Goal: Task Accomplishment & Management: Manage account settings

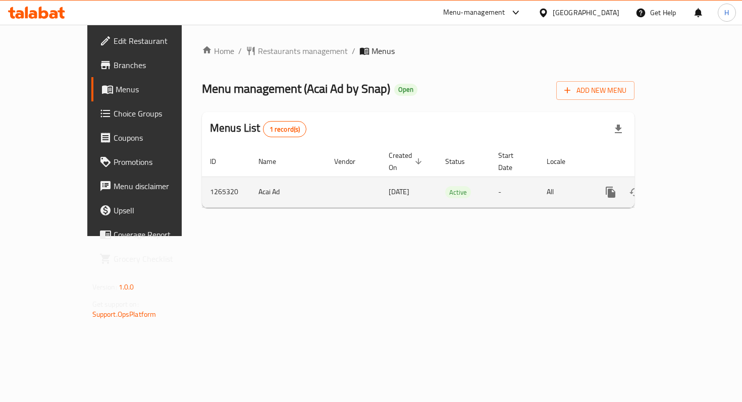
click at [688, 188] on icon "enhanced table" at bounding box center [683, 192] width 9 height 9
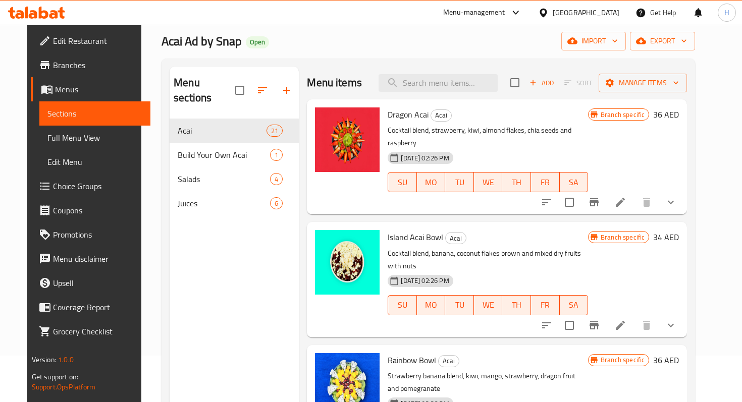
scroll to position [48, 0]
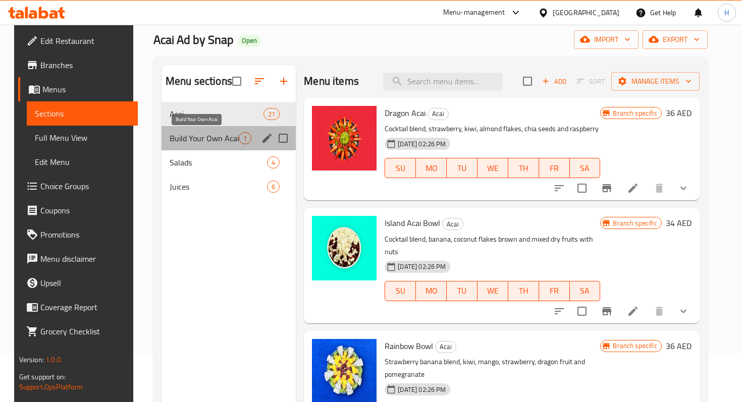
click at [215, 138] on span "Build Your Own Acai" at bounding box center [204, 138] width 69 height 12
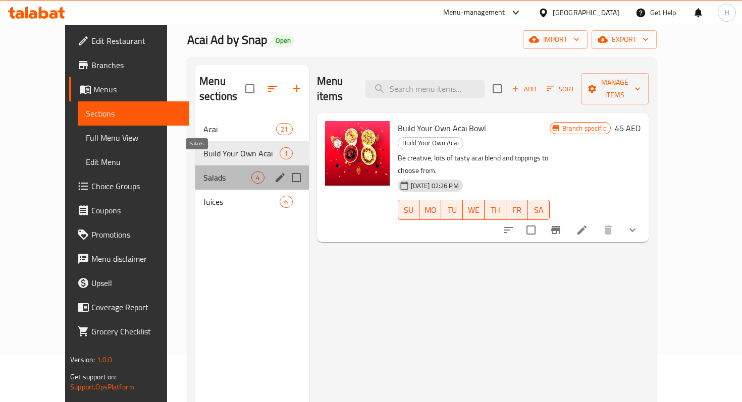
click at [217, 172] on span "Salads" at bounding box center [227, 178] width 48 height 12
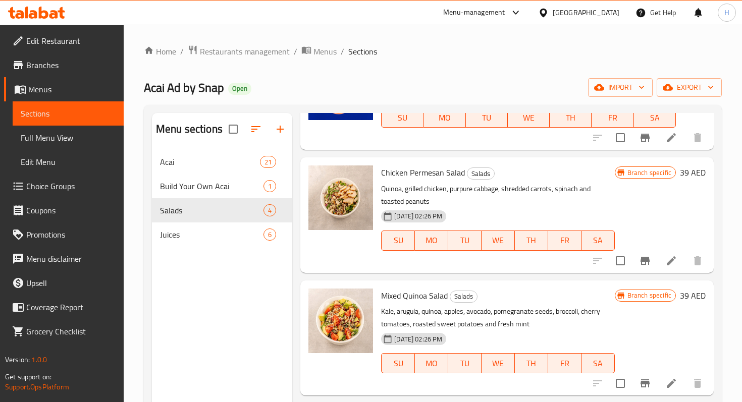
scroll to position [101, 0]
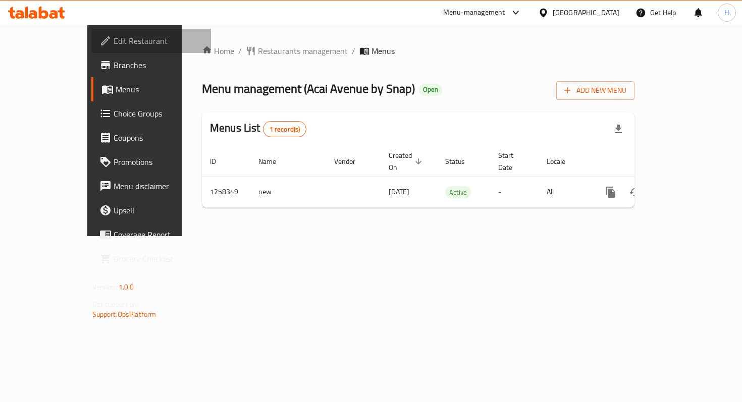
click at [114, 39] on span "Edit Restaurant" at bounding box center [158, 41] width 89 height 12
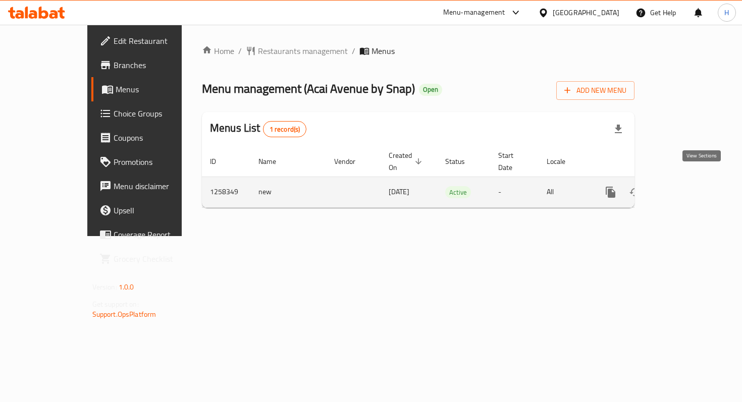
click at [689, 186] on icon "enhanced table" at bounding box center [683, 192] width 12 height 12
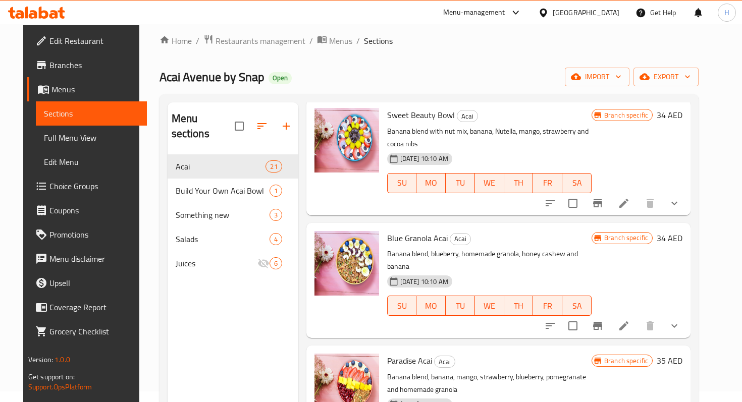
scroll to position [159, 0]
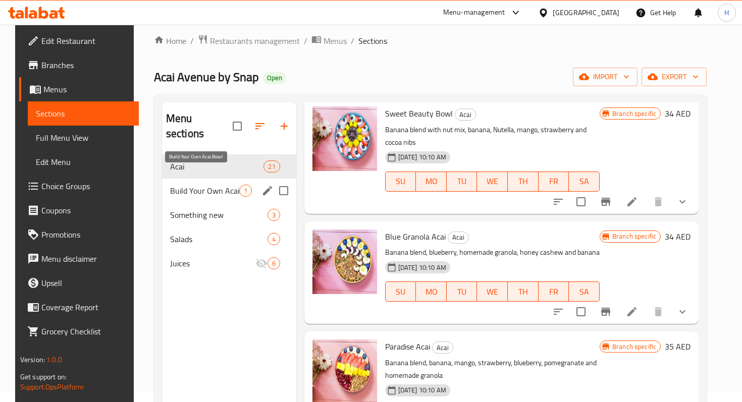
click at [190, 185] on span "Build Your Own Acai Bowl" at bounding box center [204, 191] width 69 height 12
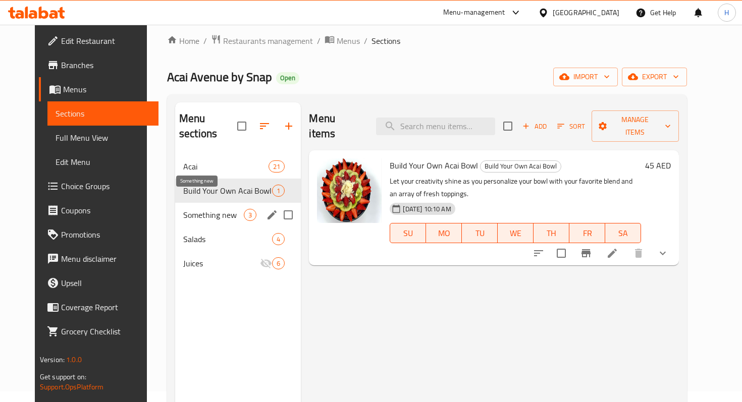
click at [187, 209] on span "Something new" at bounding box center [213, 215] width 61 height 12
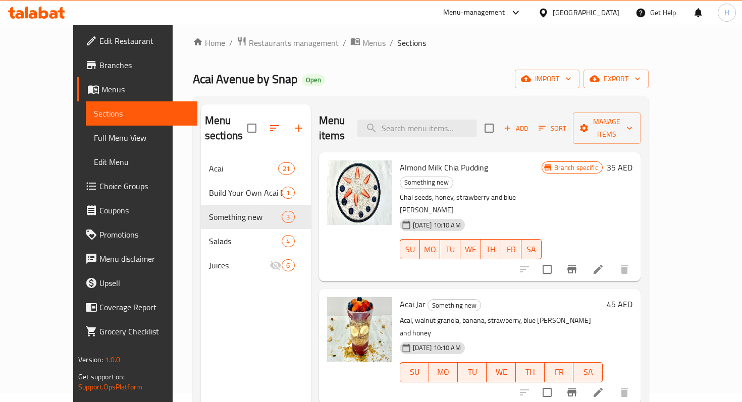
scroll to position [7, 0]
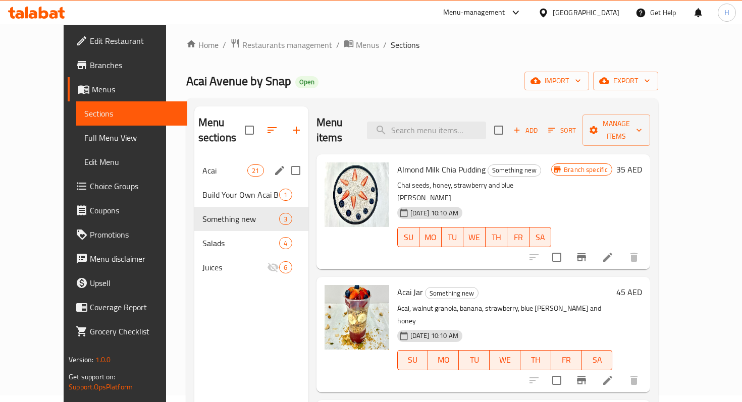
click at [202, 165] on span "Acai" at bounding box center [224, 171] width 45 height 12
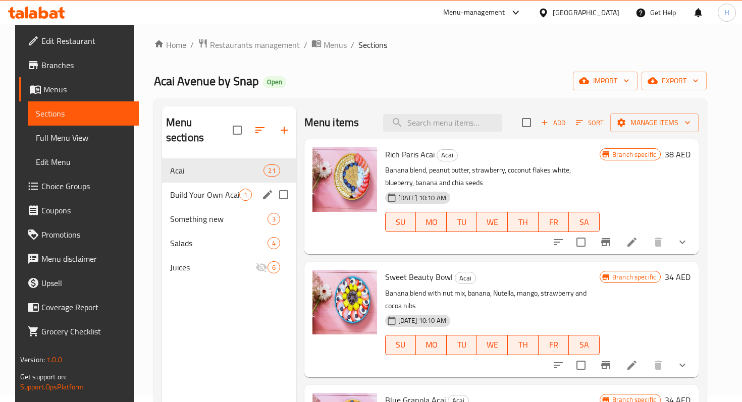
click at [193, 189] on span "Build Your Own Acai Bowl" at bounding box center [204, 195] width 69 height 12
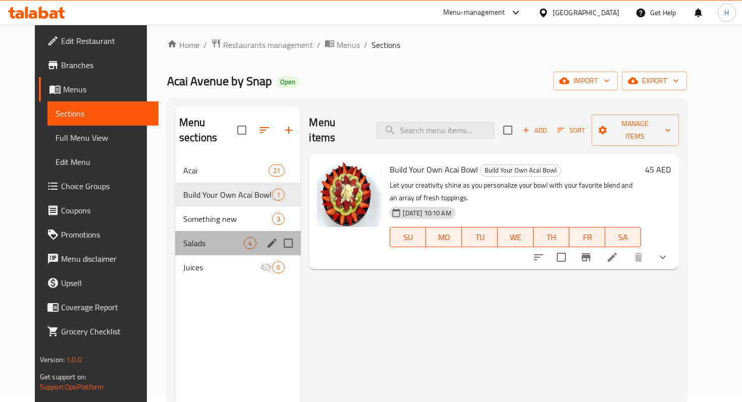
click at [186, 231] on div "Salads 4" at bounding box center [238, 243] width 126 height 24
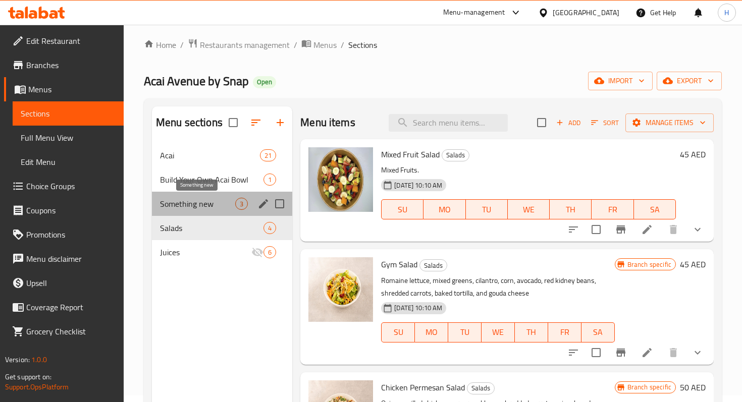
click at [188, 202] on span "Something new" at bounding box center [197, 204] width 75 height 12
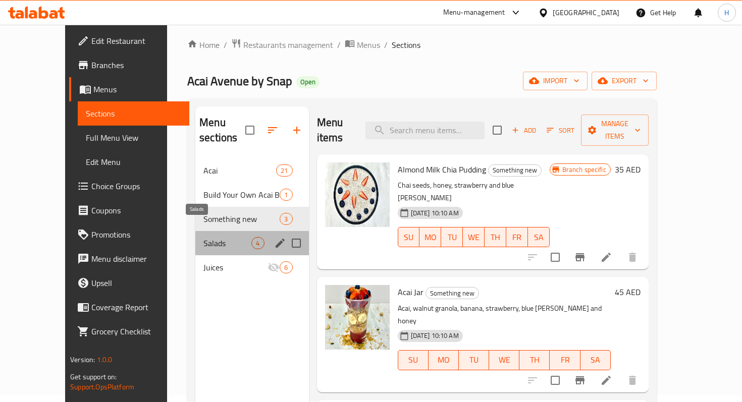
click at [203, 237] on span "Salads" at bounding box center [227, 243] width 48 height 12
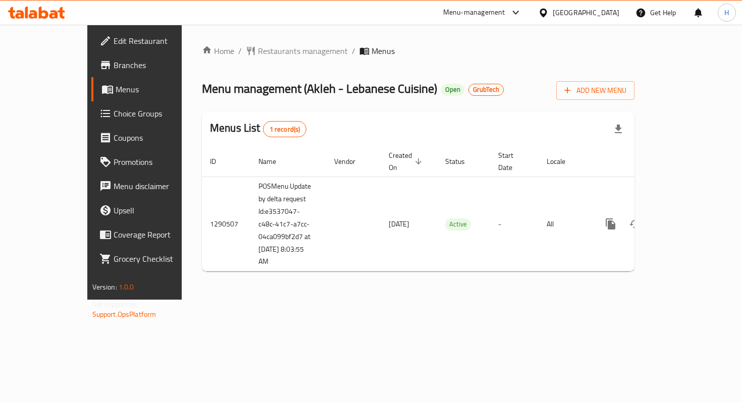
click at [91, 49] on link "Edit Restaurant" at bounding box center [151, 41] width 120 height 24
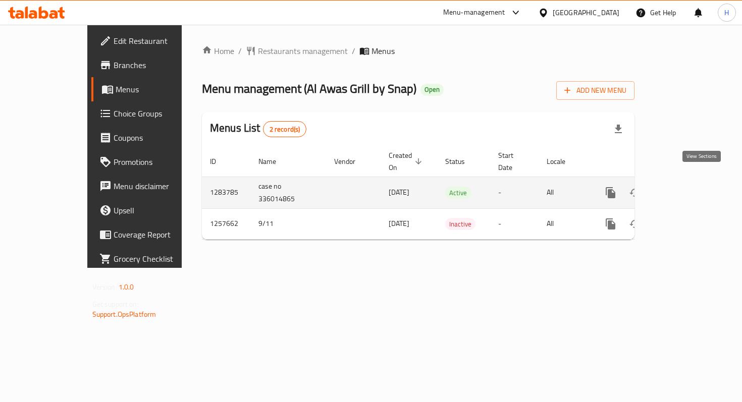
click at [695, 188] on link "enhanced table" at bounding box center [683, 193] width 24 height 24
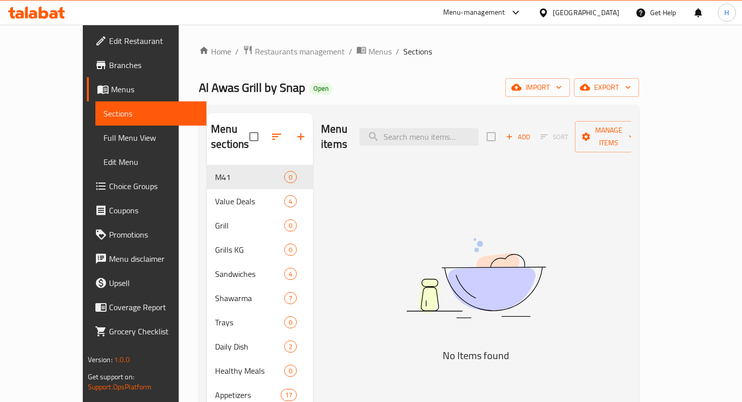
scroll to position [51, 0]
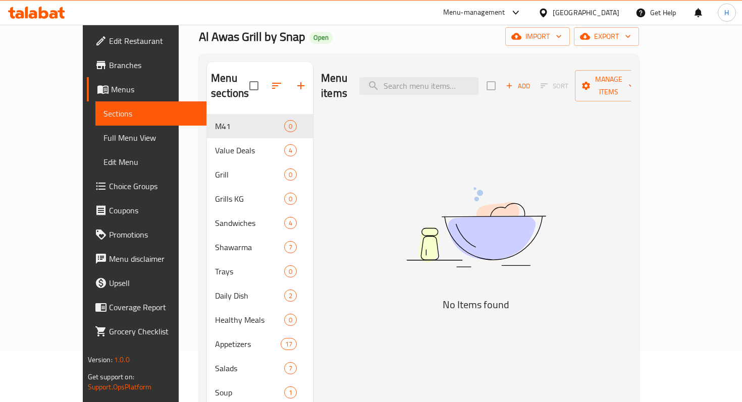
click at [109, 66] on span "Branches" at bounding box center [153, 65] width 89 height 12
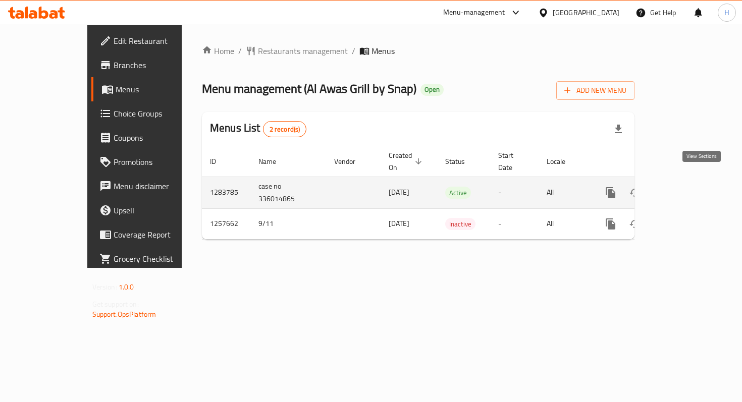
click at [689, 187] on icon "enhanced table" at bounding box center [683, 193] width 12 height 12
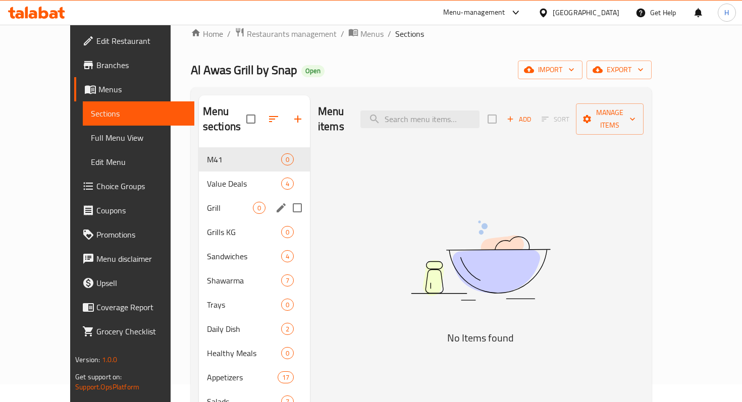
scroll to position [22, 0]
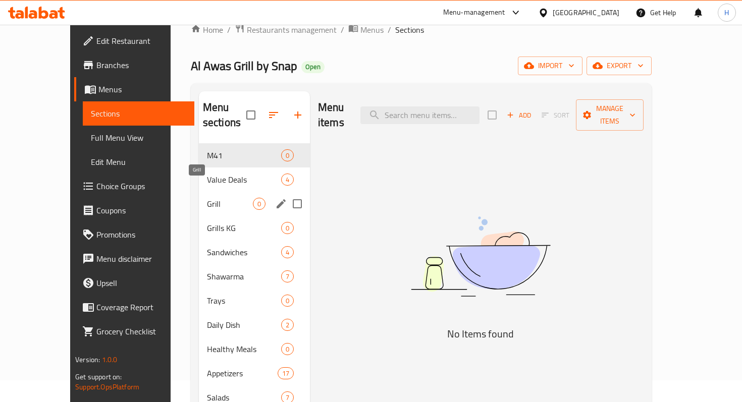
click at [207, 198] on span "Grill" at bounding box center [230, 204] width 46 height 12
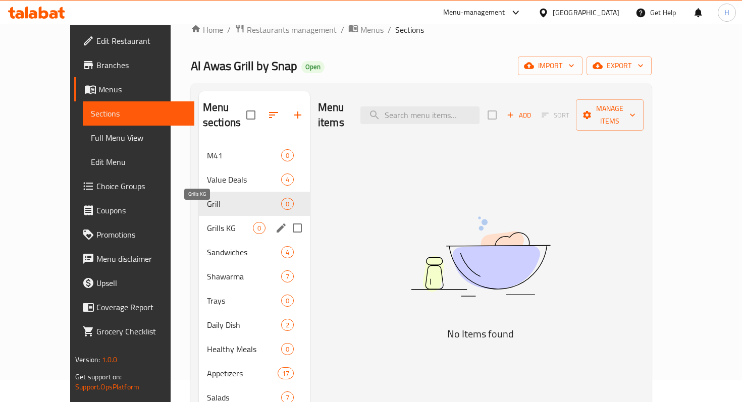
click at [207, 222] on span "Grills KG" at bounding box center [230, 228] width 46 height 12
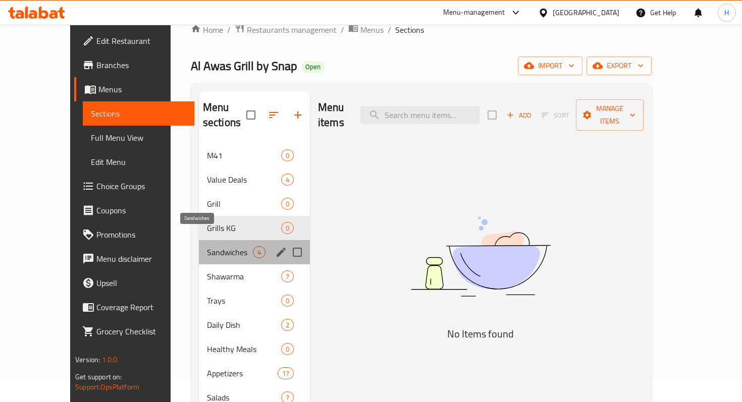
click at [207, 246] on span "Sandwiches" at bounding box center [230, 252] width 46 height 12
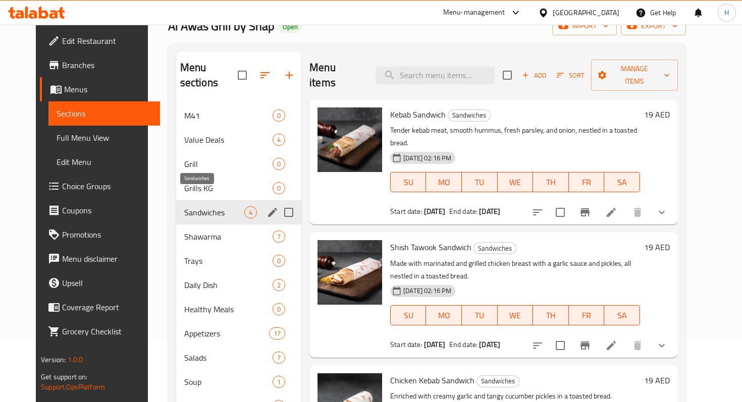
scroll to position [81, 0]
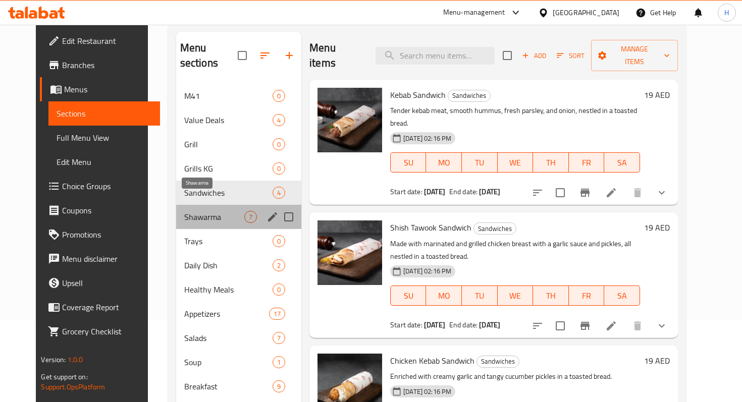
click at [195, 211] on span "Shawarma" at bounding box center [214, 217] width 60 height 12
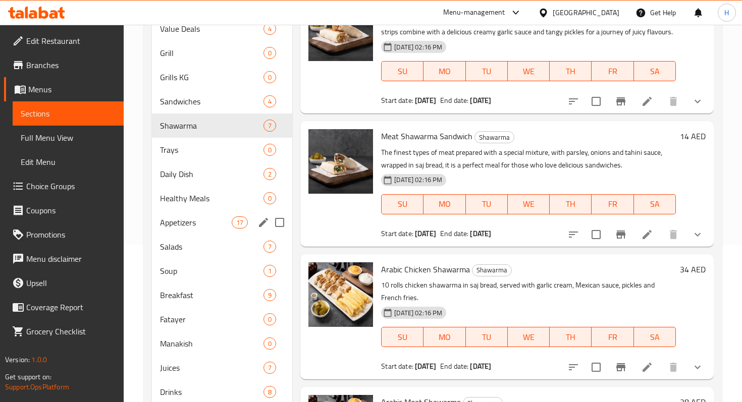
scroll to position [163, 0]
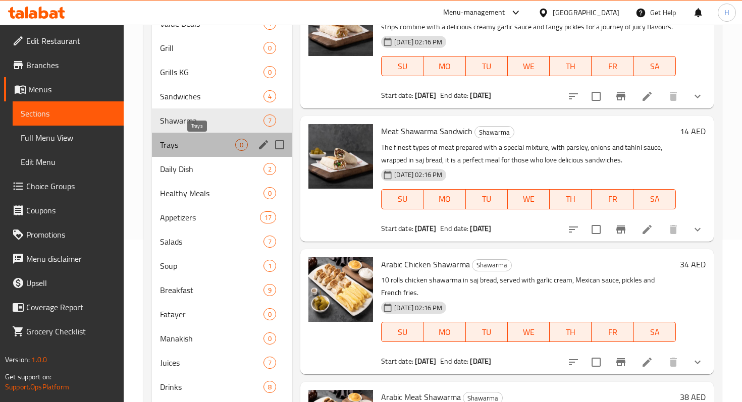
click at [195, 143] on span "Trays" at bounding box center [197, 145] width 75 height 12
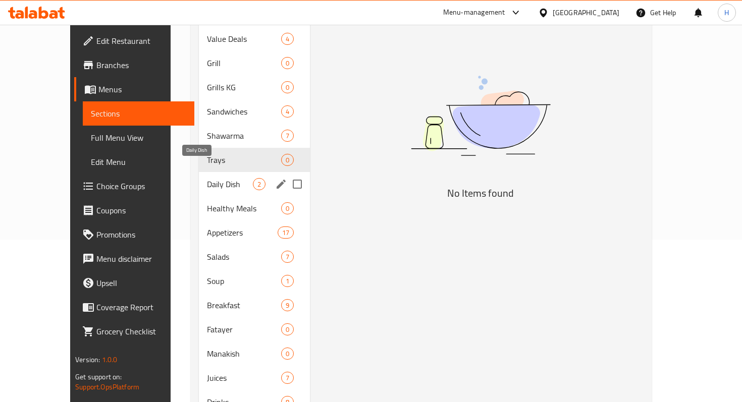
click at [207, 178] on span "Daily Dish" at bounding box center [230, 184] width 46 height 12
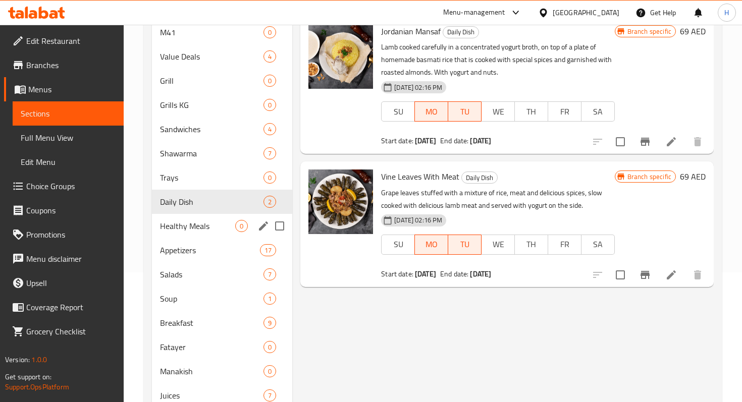
scroll to position [129, 0]
click at [183, 223] on span "Healthy Meals" at bounding box center [197, 227] width 75 height 12
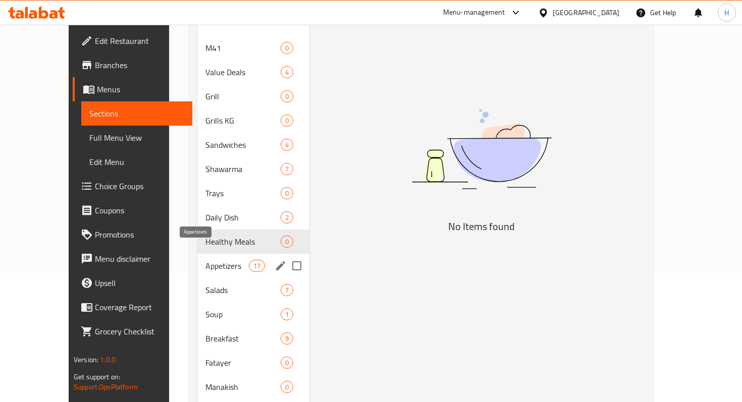
click at [197, 256] on div "Appetizers 17" at bounding box center [253, 266] width 112 height 24
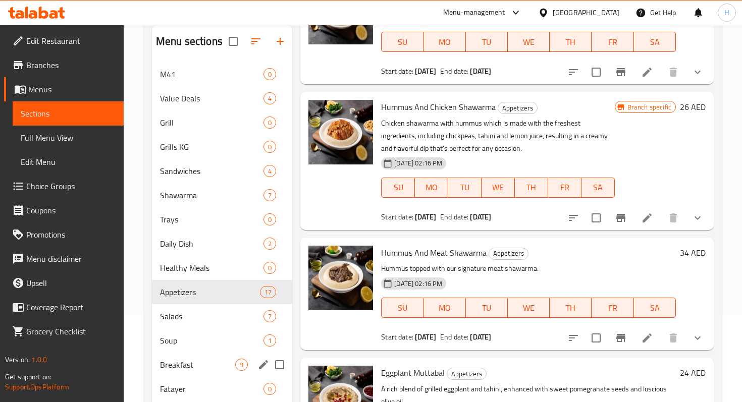
scroll to position [111, 0]
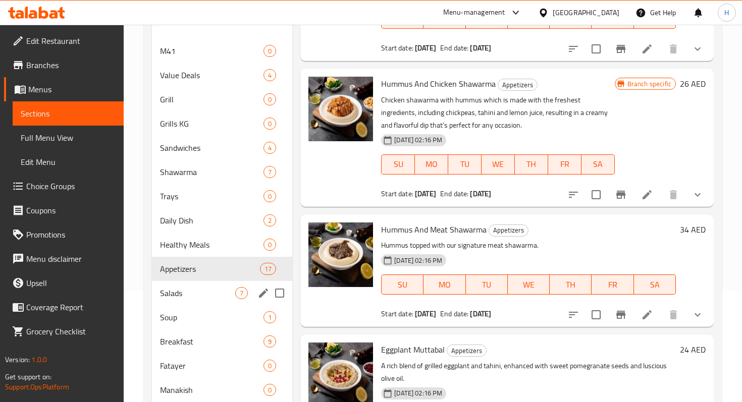
click at [182, 302] on div "Salads 7" at bounding box center [222, 293] width 140 height 24
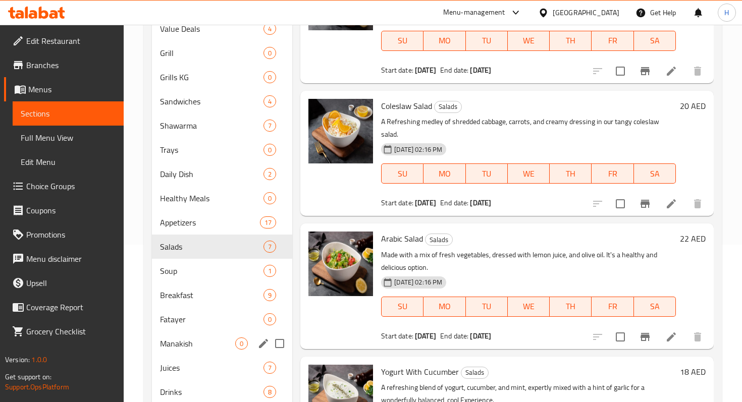
scroll to position [174, 0]
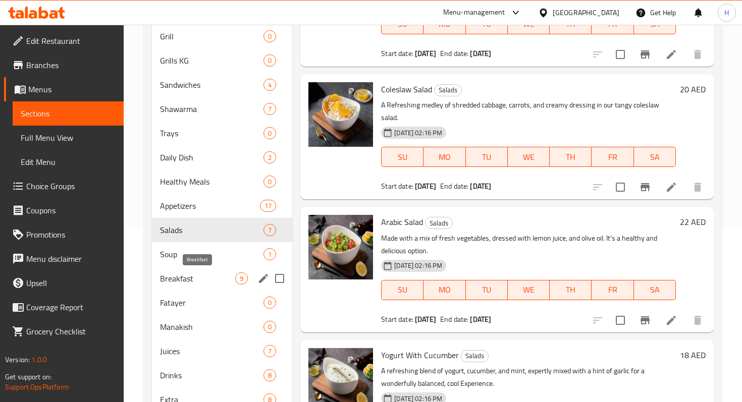
click at [190, 283] on span "Breakfast" at bounding box center [197, 279] width 75 height 12
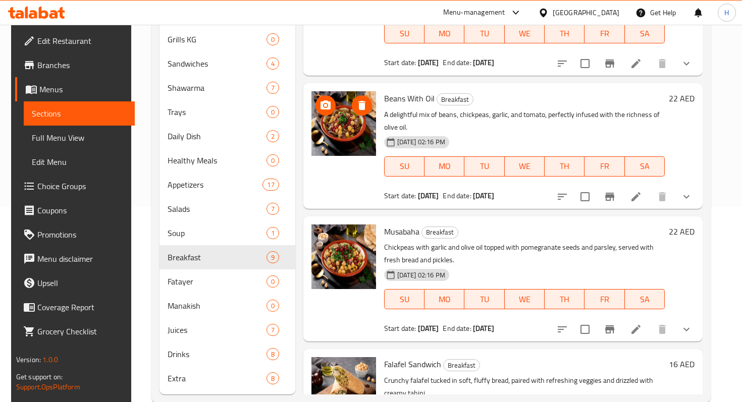
scroll to position [199, 0]
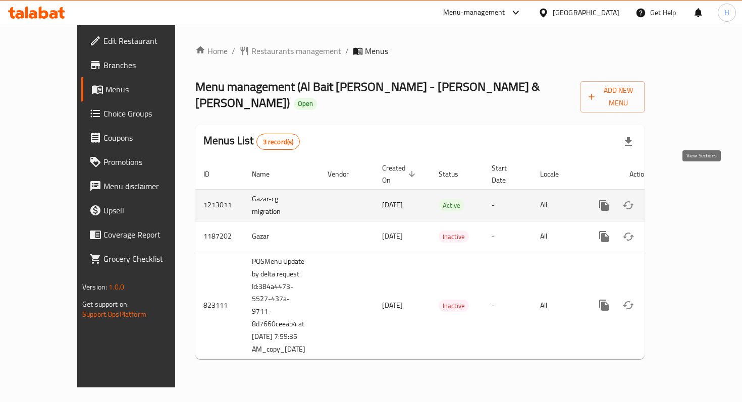
click at [683, 199] on icon "enhanced table" at bounding box center [677, 205] width 12 height 12
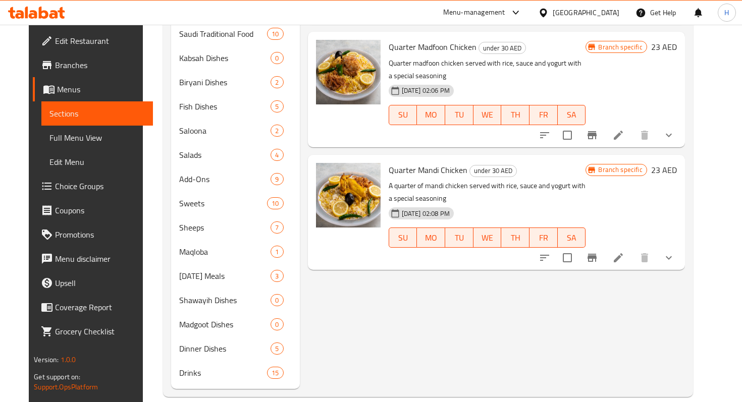
scroll to position [480, 0]
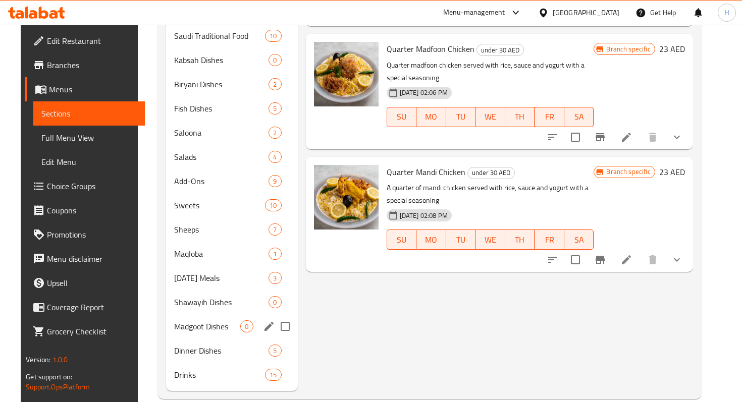
click at [202, 314] on div "Madgoot Dishes 0" at bounding box center [232, 326] width 132 height 24
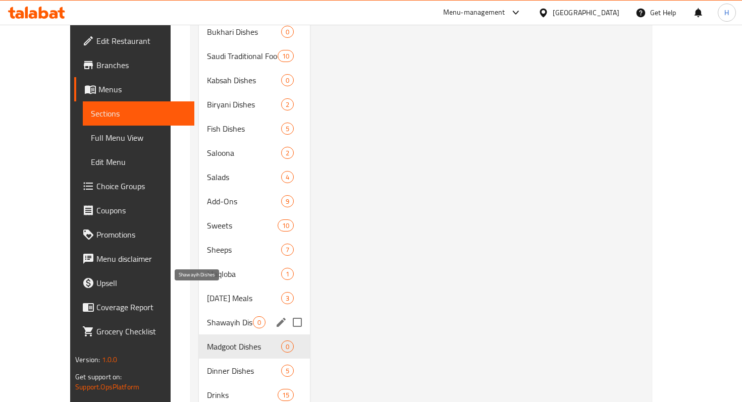
click at [209, 316] on span "Shawayih Dishes" at bounding box center [230, 322] width 46 height 12
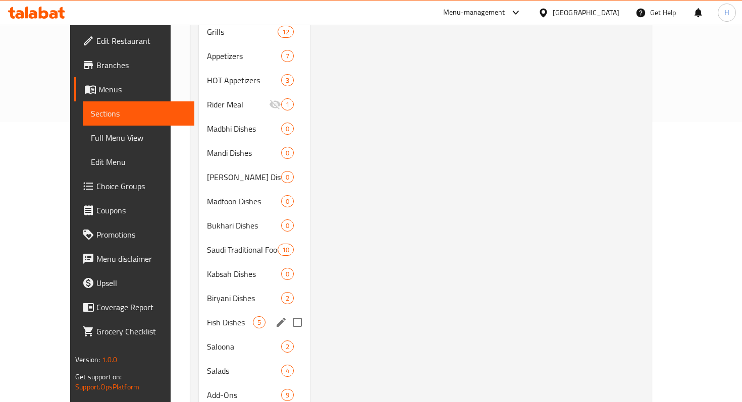
scroll to position [274, 0]
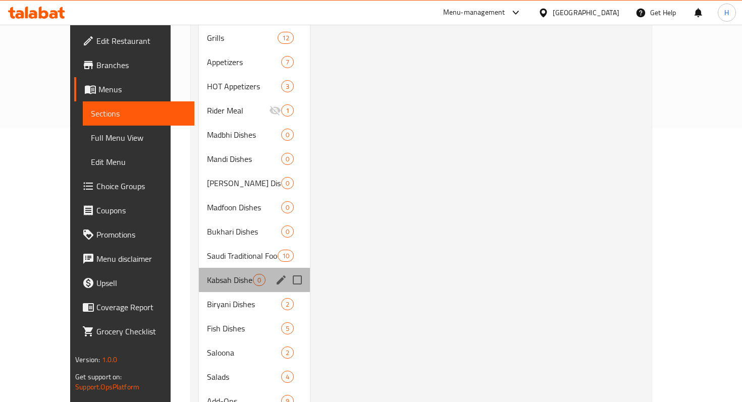
click at [202, 268] on div "Kabsah Dishes 0" at bounding box center [254, 280] width 111 height 24
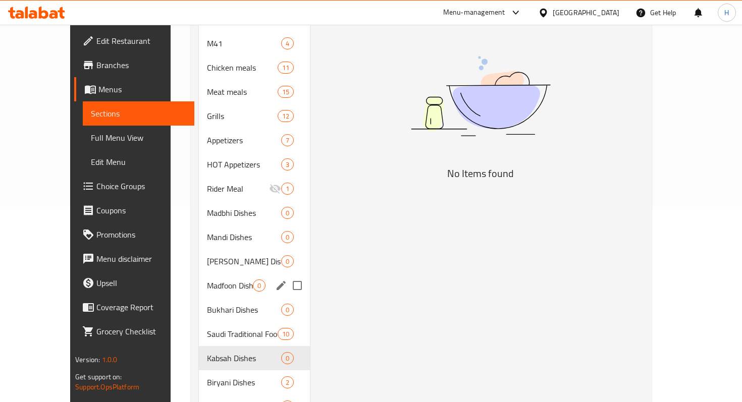
scroll to position [192, 0]
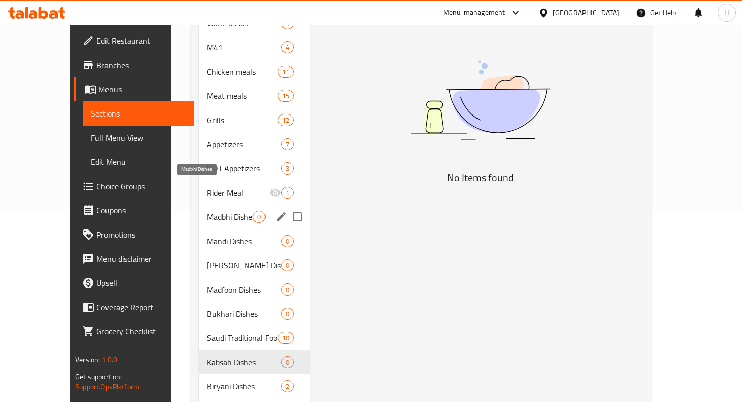
click at [207, 211] on span "Madbhi Dishes" at bounding box center [230, 217] width 46 height 12
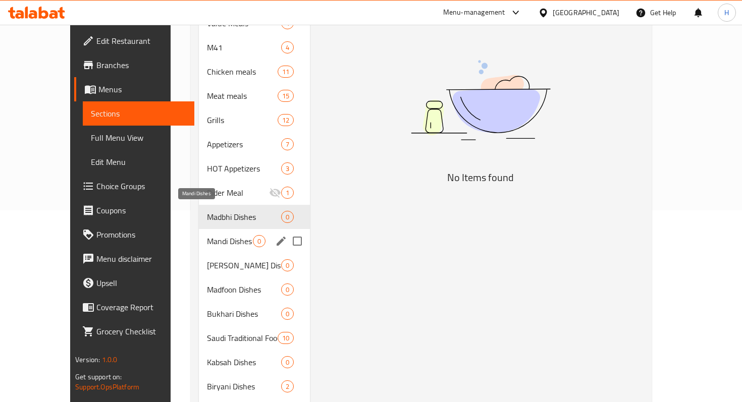
click at [207, 235] on span "Mandi Dishes" at bounding box center [230, 241] width 46 height 12
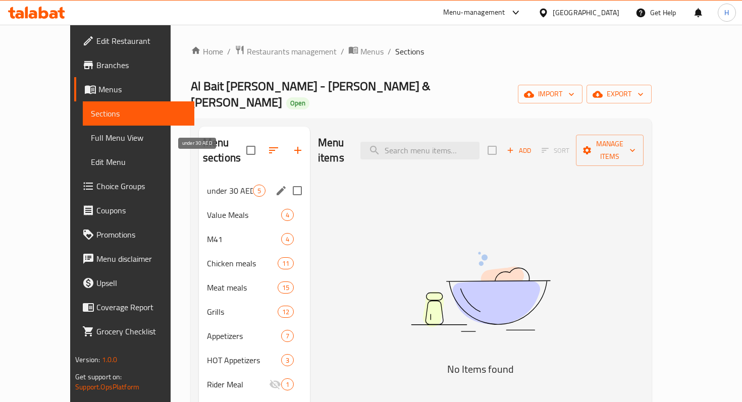
click at [207, 185] on span "under 30 AED" at bounding box center [230, 191] width 46 height 12
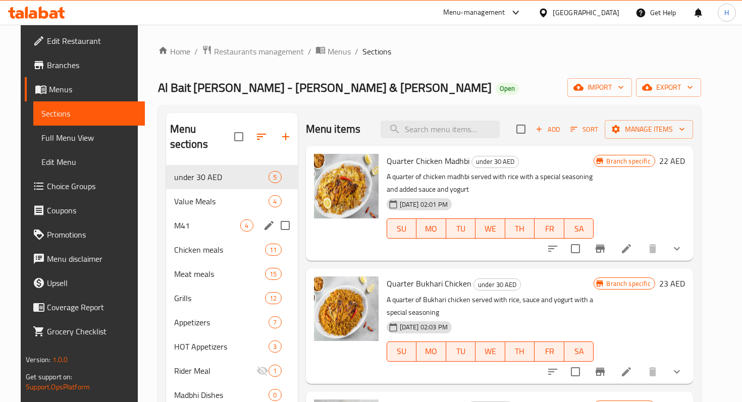
click at [196, 213] on div "M41 4" at bounding box center [232, 225] width 132 height 24
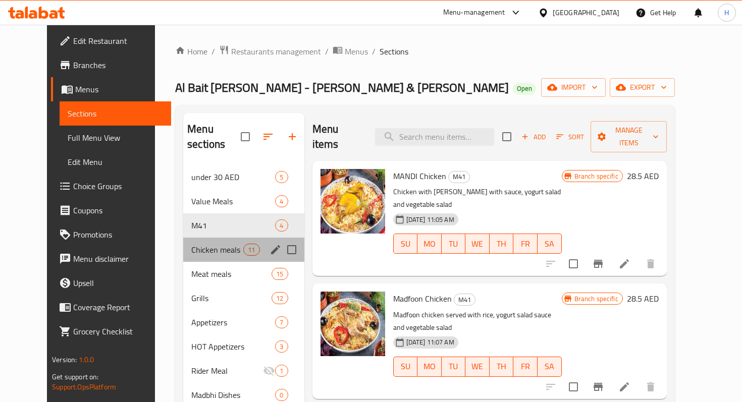
click at [196, 238] on div "Chicken meals 11" at bounding box center [243, 250] width 121 height 24
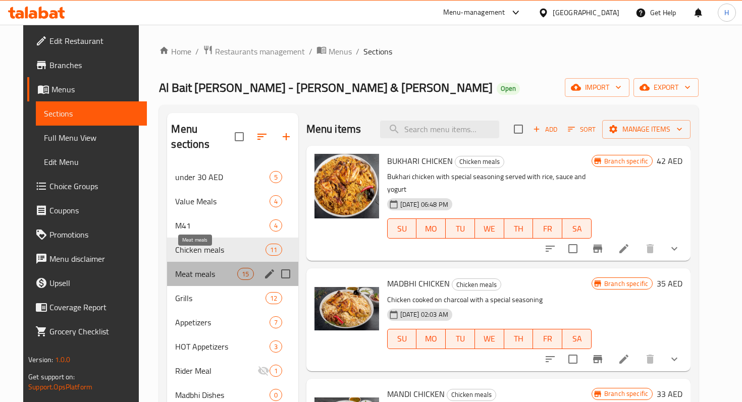
click at [196, 268] on span "Meat meals" at bounding box center [206, 274] width 62 height 12
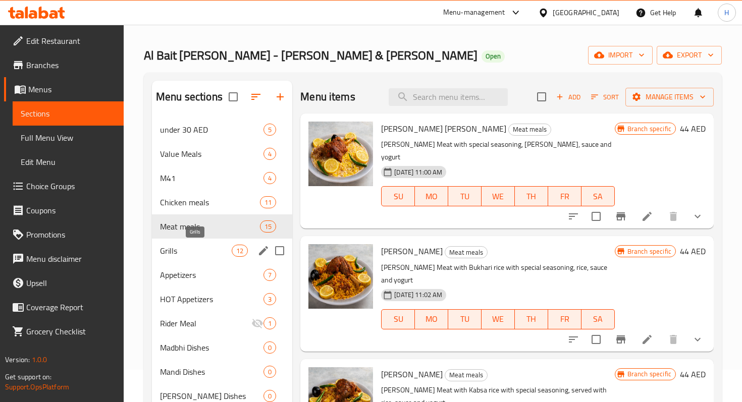
scroll to position [33, 0]
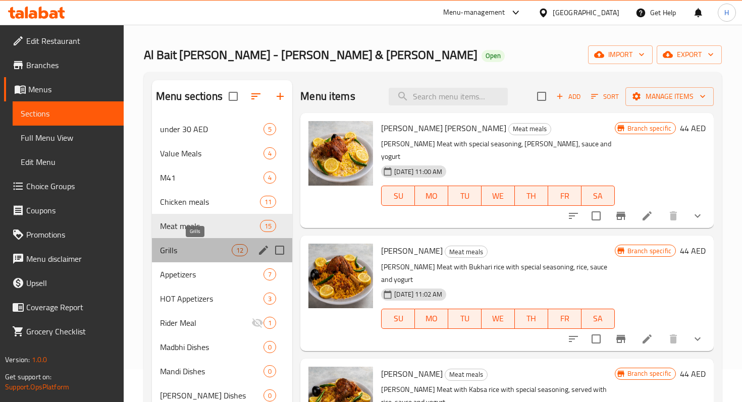
click at [205, 251] on span "Grills" at bounding box center [196, 250] width 72 height 12
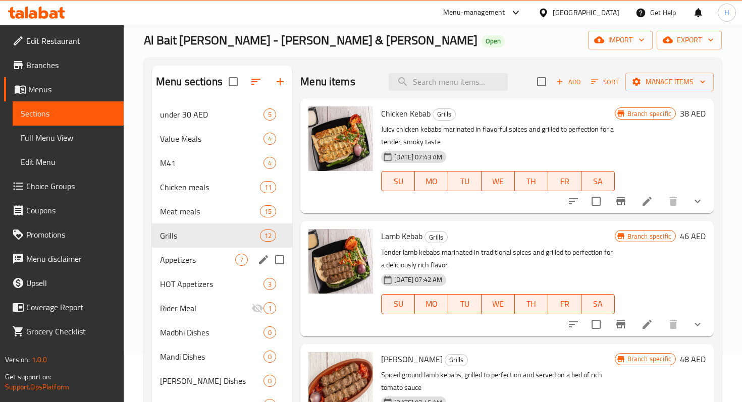
scroll to position [48, 0]
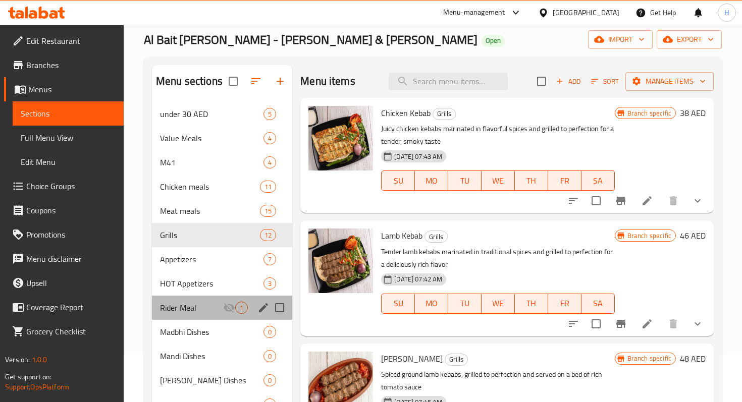
click at [199, 301] on div "Rider Meal 1" at bounding box center [222, 308] width 140 height 24
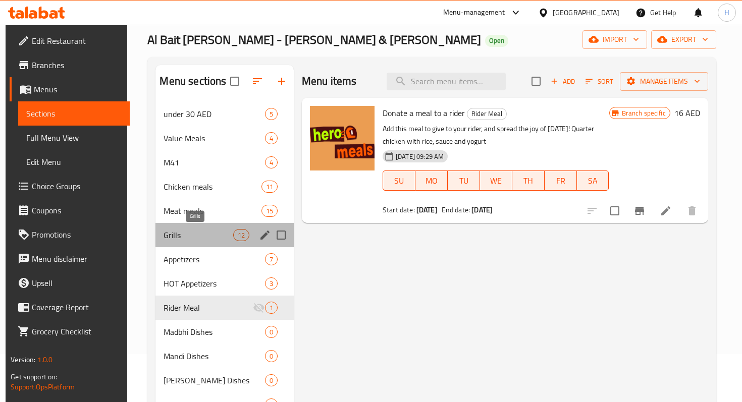
click at [199, 237] on span "Grills" at bounding box center [198, 235] width 69 height 12
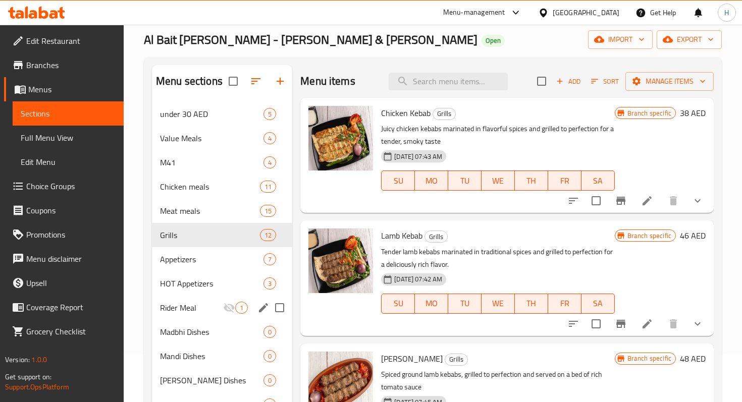
click at [196, 315] on div "Rider Meal 1" at bounding box center [222, 308] width 140 height 24
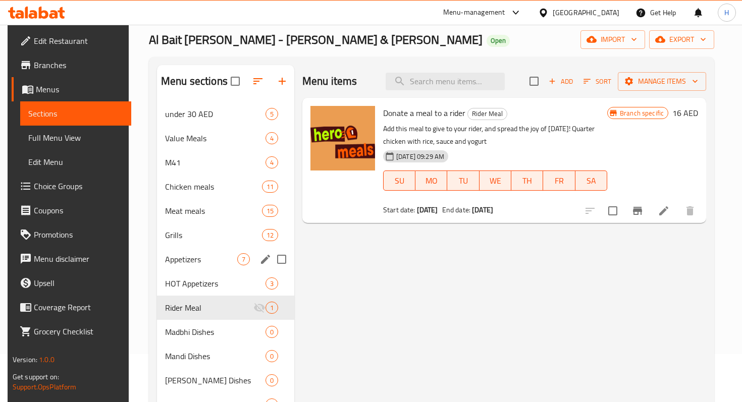
click at [206, 250] on div "Appetizers 7" at bounding box center [225, 259] width 137 height 24
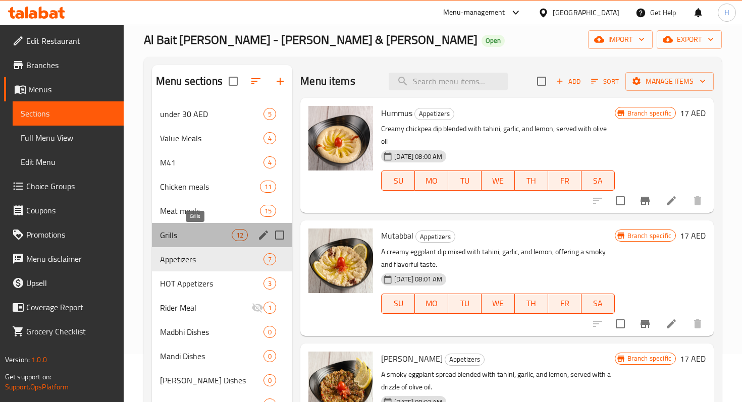
click at [207, 238] on span "Grills" at bounding box center [196, 235] width 72 height 12
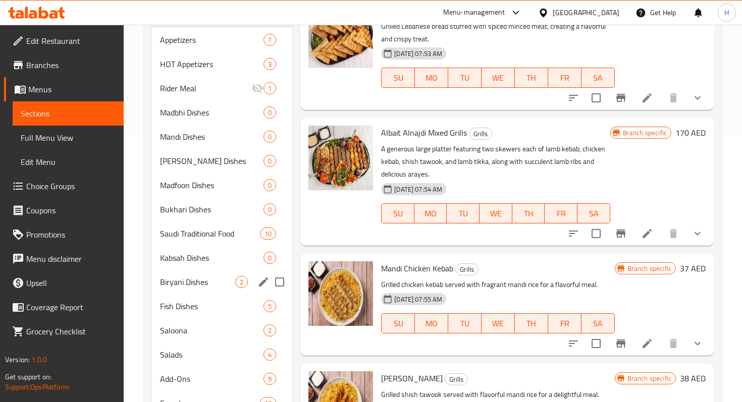
scroll to position [279, 0]
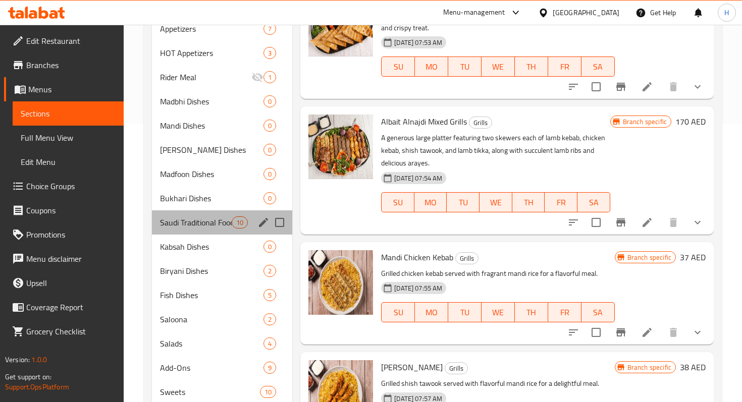
click at [205, 233] on div "Saudi Traditional Food 10" at bounding box center [222, 222] width 140 height 24
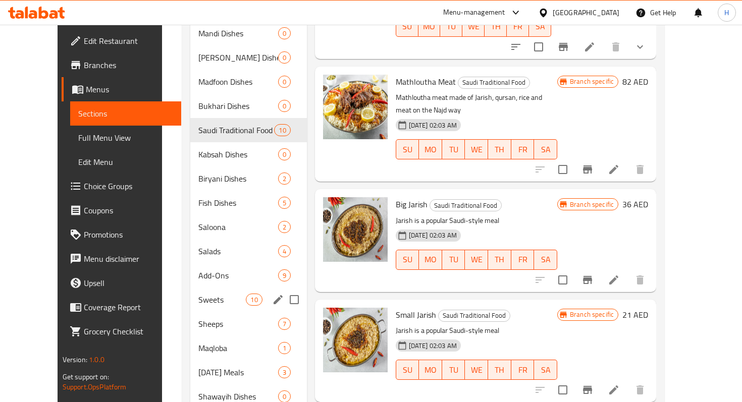
scroll to position [400, 0]
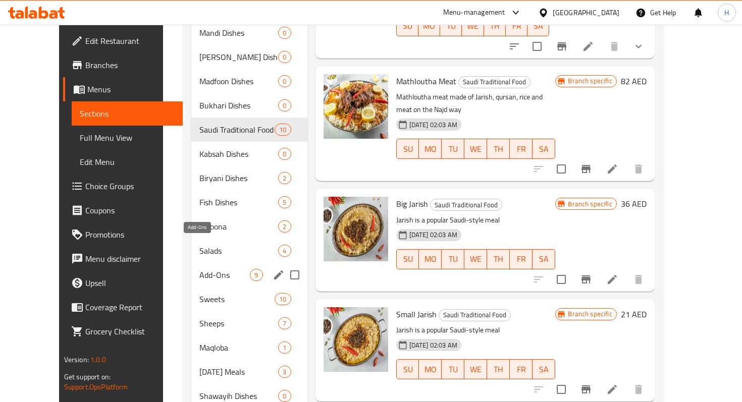
click at [224, 269] on span "Add-Ons" at bounding box center [224, 275] width 50 height 12
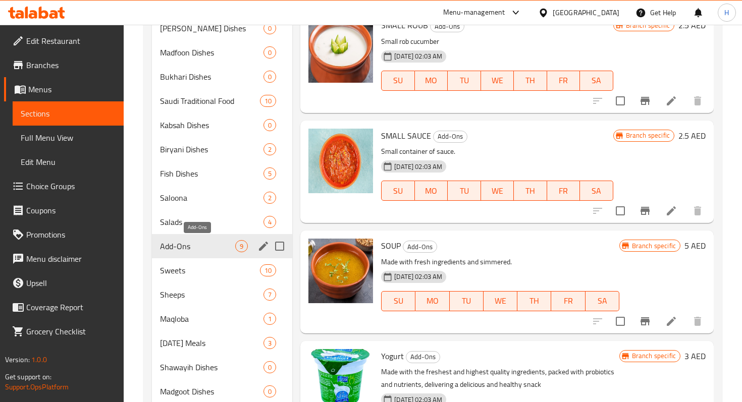
scroll to position [287, 0]
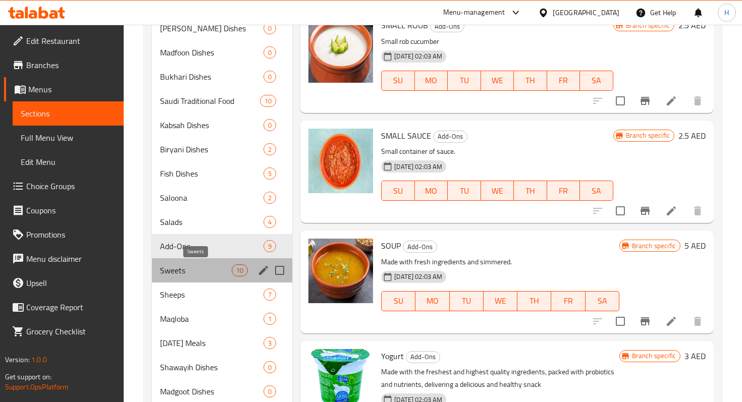
click at [212, 272] on span "Sweets" at bounding box center [196, 270] width 72 height 12
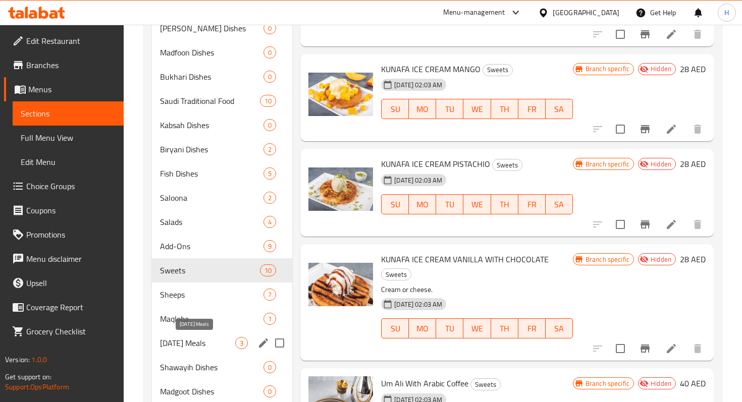
scroll to position [455, 0]
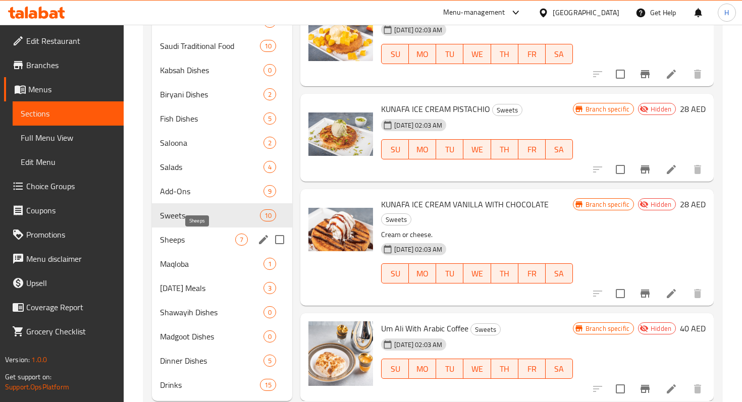
click at [188, 240] on span "Sheeps" at bounding box center [197, 240] width 75 height 12
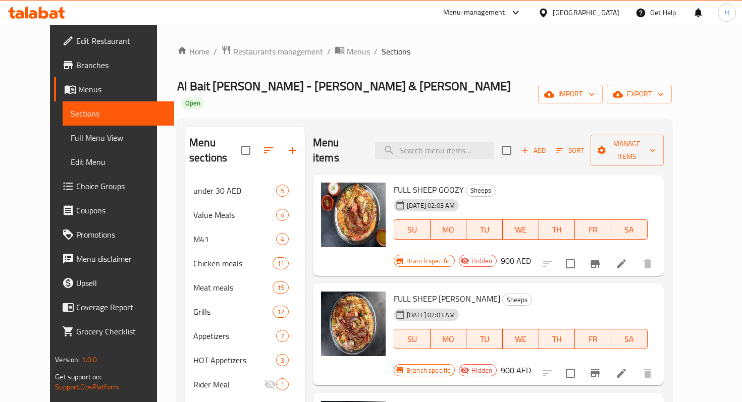
click at [76, 47] on span "Edit Restaurant" at bounding box center [120, 41] width 89 height 12
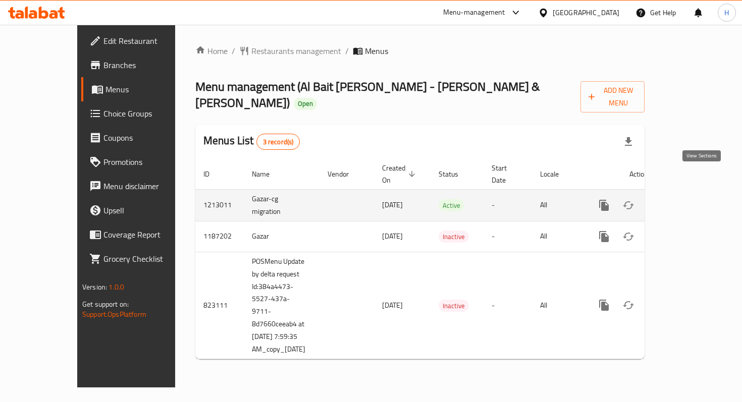
click at [683, 199] on icon "enhanced table" at bounding box center [677, 205] width 12 height 12
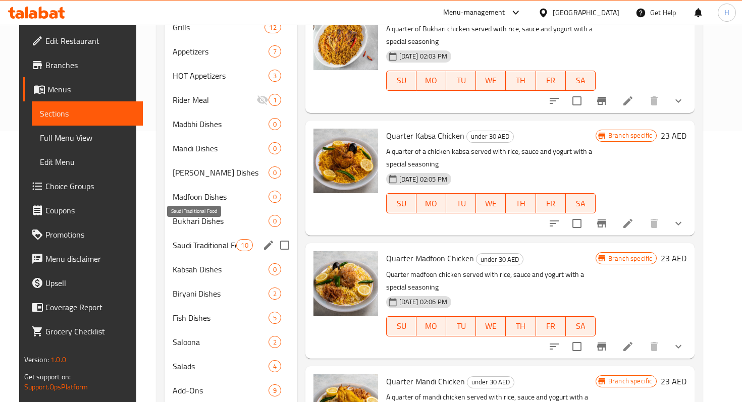
scroll to position [273, 0]
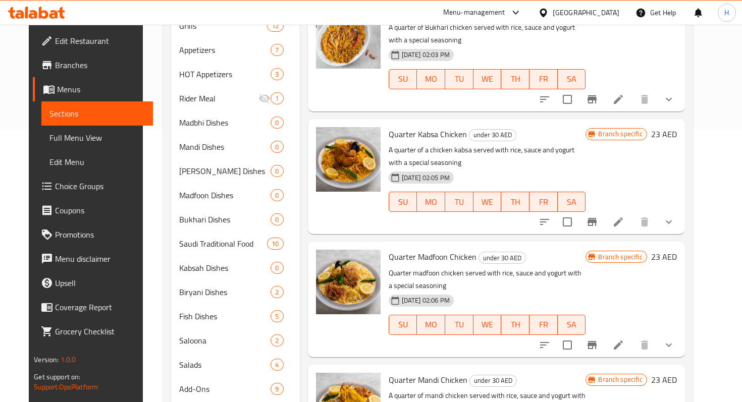
click at [70, 47] on span "Edit Restaurant" at bounding box center [99, 41] width 89 height 12
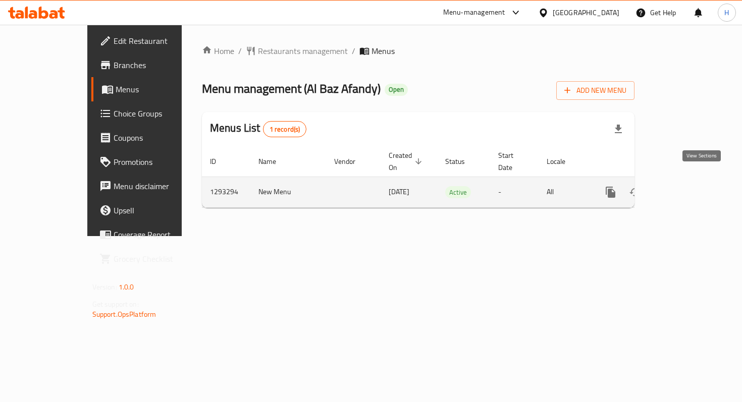
click at [689, 186] on icon "enhanced table" at bounding box center [683, 192] width 12 height 12
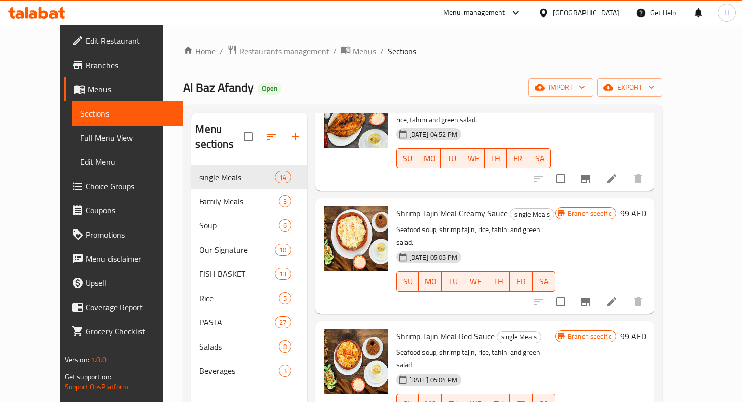
scroll to position [1192, 0]
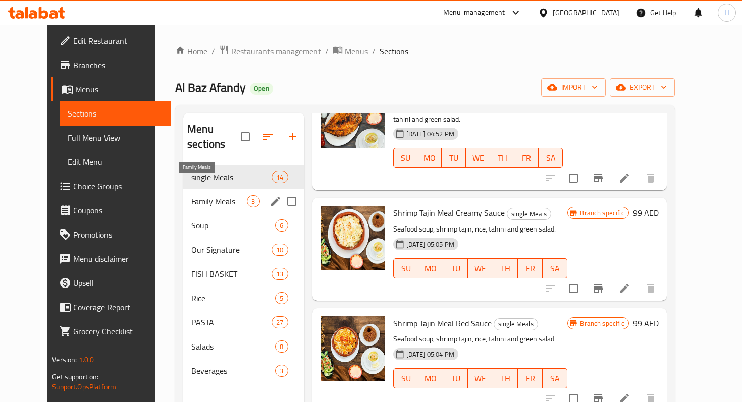
click at [194, 195] on span "Family Meals" at bounding box center [219, 201] width 56 height 12
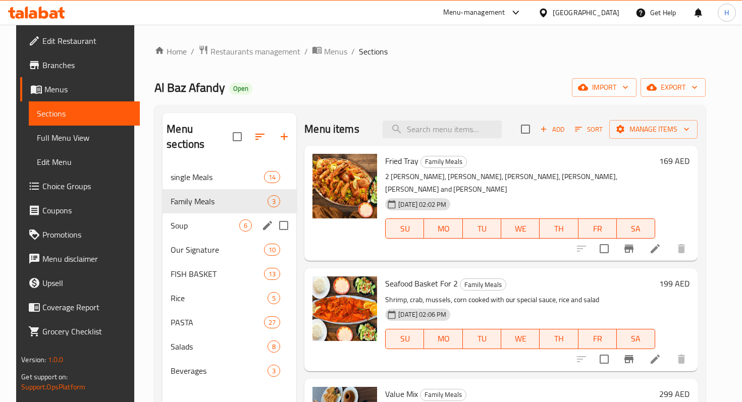
click at [203, 213] on div "Soup 6" at bounding box center [230, 225] width 134 height 24
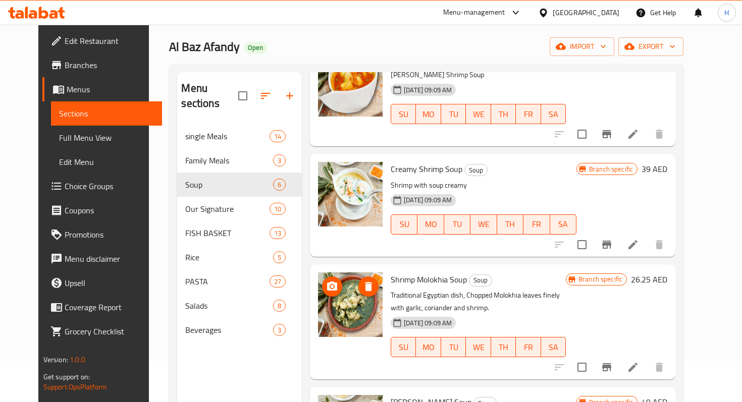
scroll to position [42, 0]
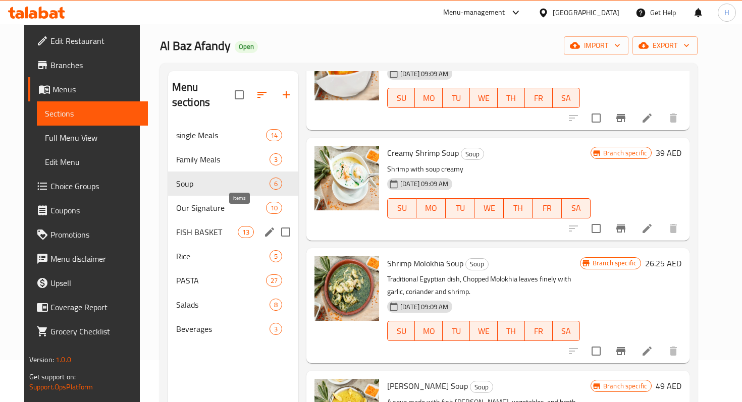
click at [202, 202] on span "Our Signature" at bounding box center [221, 208] width 90 height 12
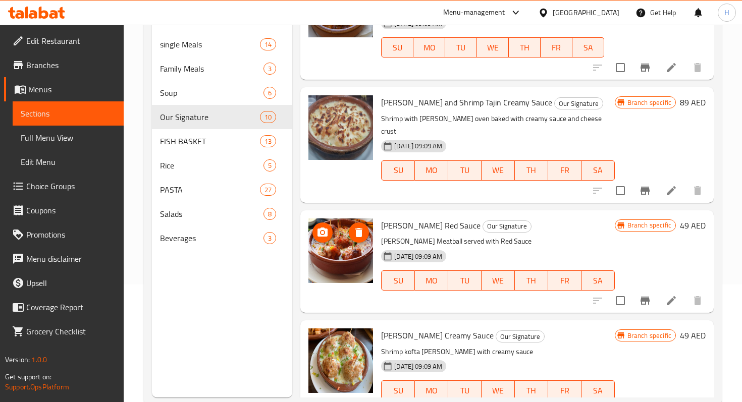
scroll to position [141, 0]
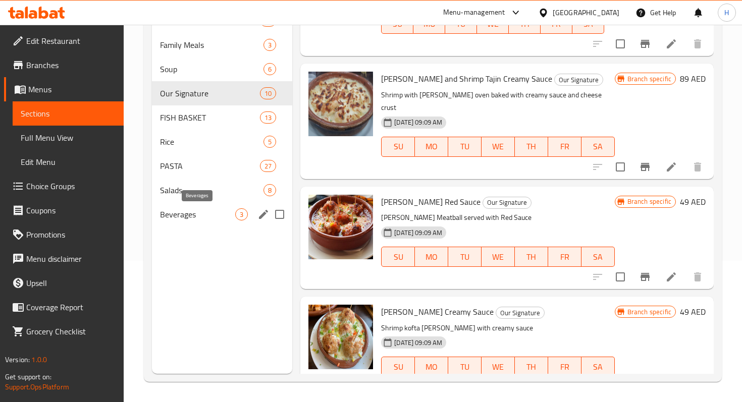
click at [193, 212] on span "Beverages" at bounding box center [197, 214] width 75 height 12
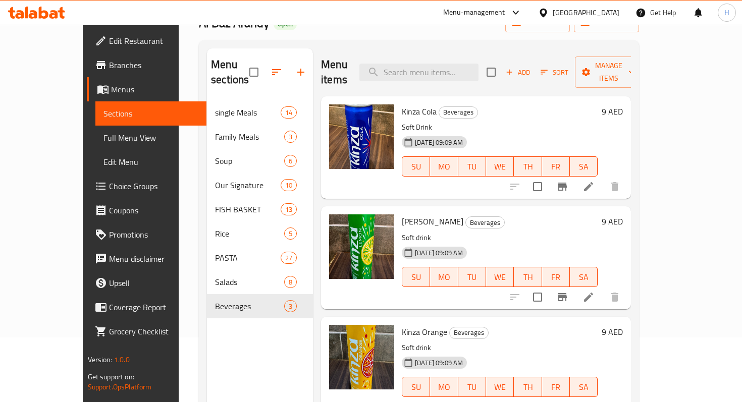
scroll to position [103, 0]
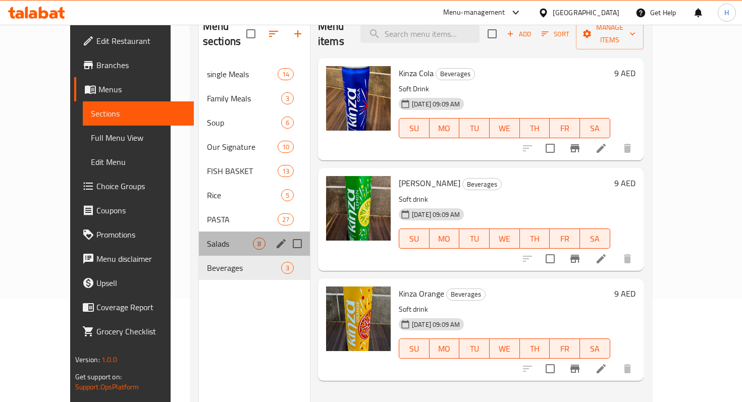
click at [199, 232] on div "Salads 8" at bounding box center [254, 244] width 111 height 24
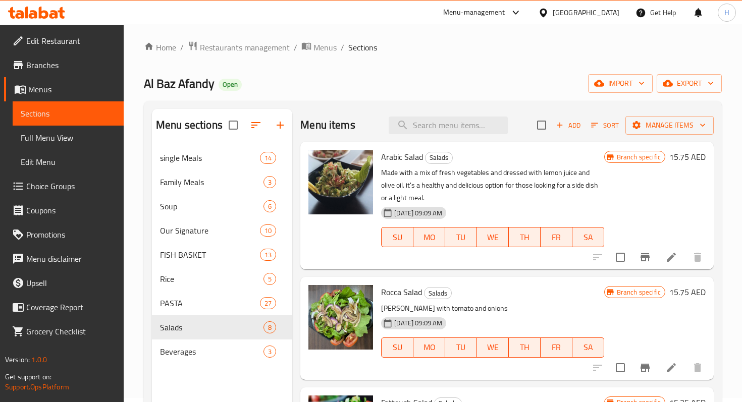
scroll to position [5, 0]
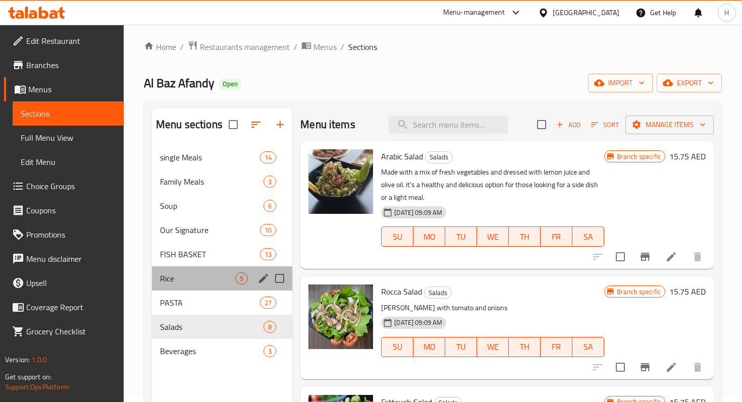
click at [193, 288] on div "Rice 5" at bounding box center [222, 278] width 140 height 24
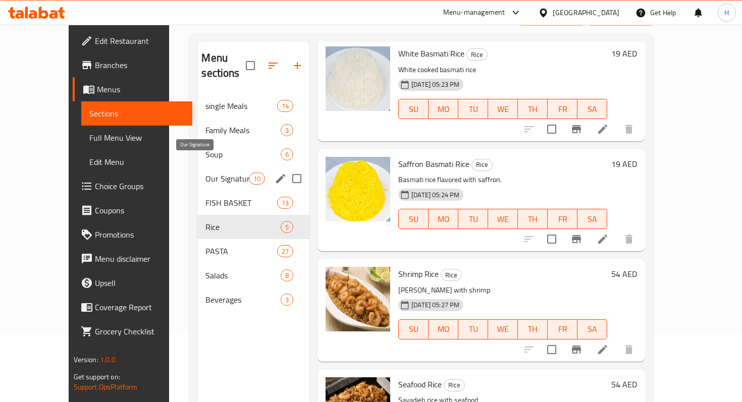
scroll to position [68, 0]
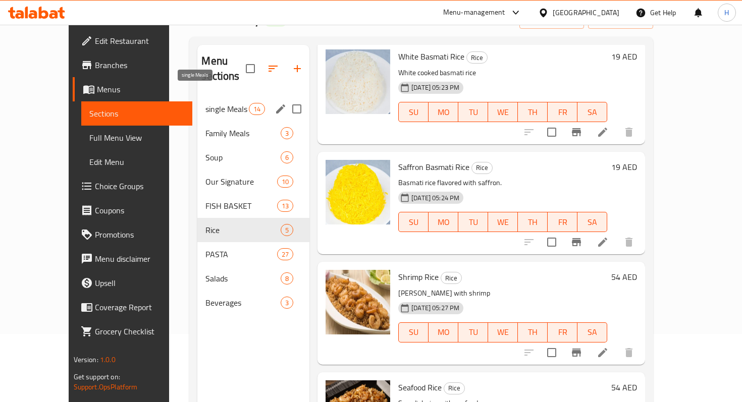
click at [210, 103] on span "single Meals" at bounding box center [226, 109] width 43 height 12
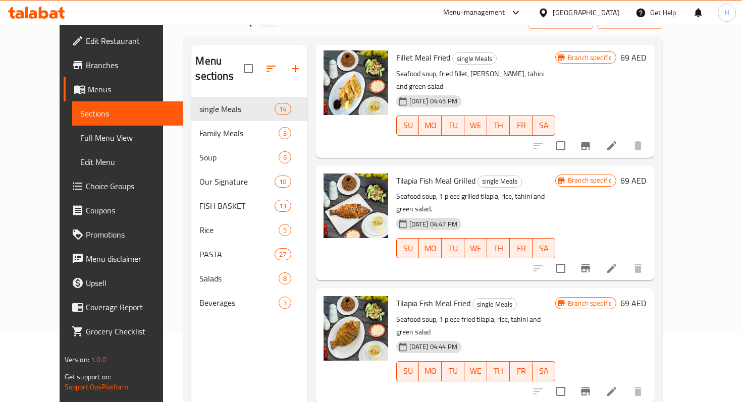
scroll to position [226, 0]
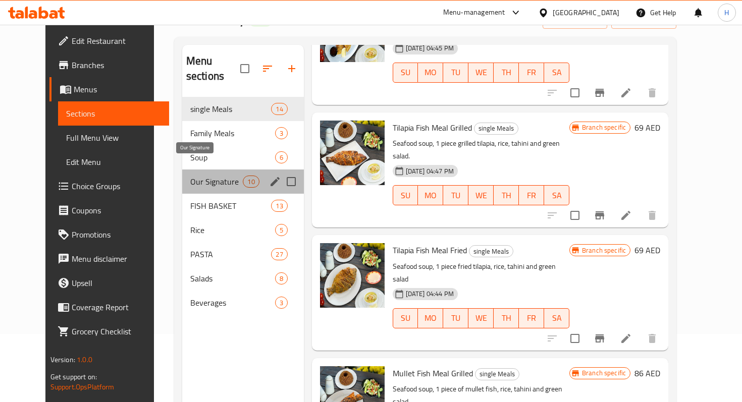
click at [217, 176] on span "Our Signature" at bounding box center [216, 182] width 53 height 12
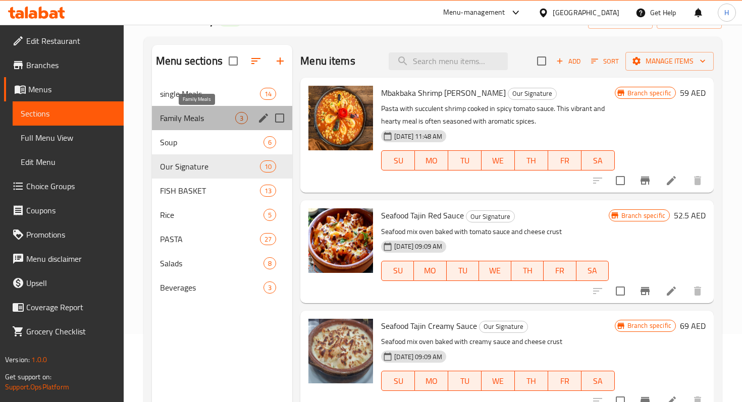
click at [197, 114] on span "Family Meals" at bounding box center [197, 118] width 75 height 12
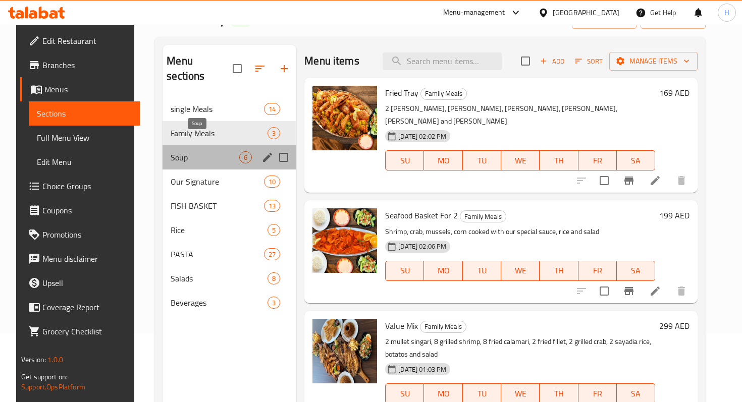
click at [196, 151] on span "Soup" at bounding box center [205, 157] width 69 height 12
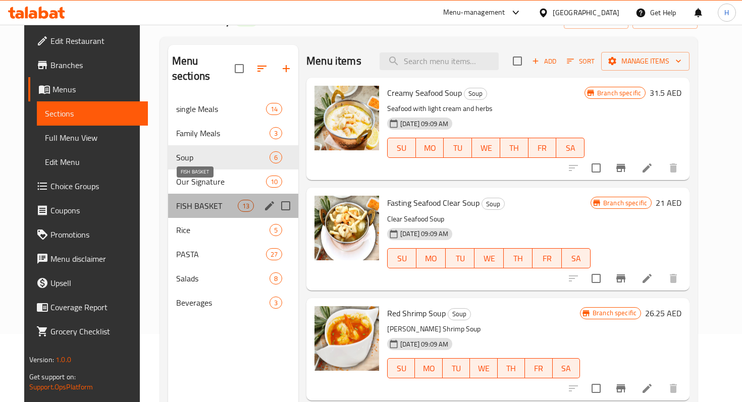
click at [196, 200] on span "FISH BASKET" at bounding box center [207, 206] width 62 height 12
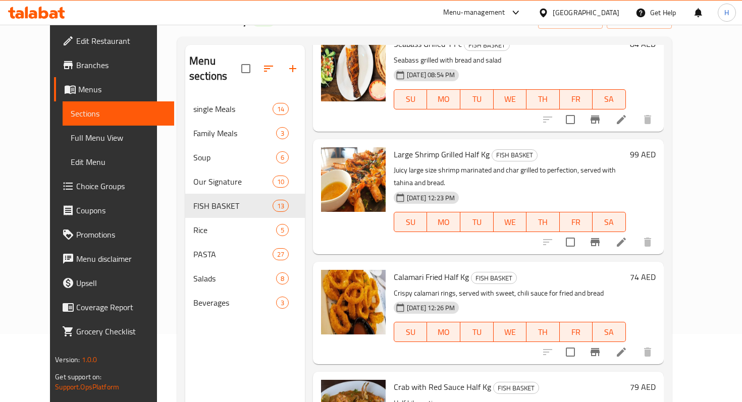
scroll to position [141, 0]
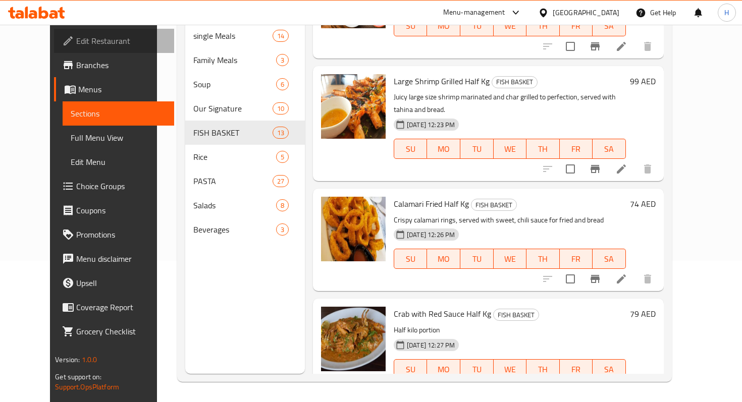
click at [76, 41] on span "Edit Restaurant" at bounding box center [120, 41] width 89 height 12
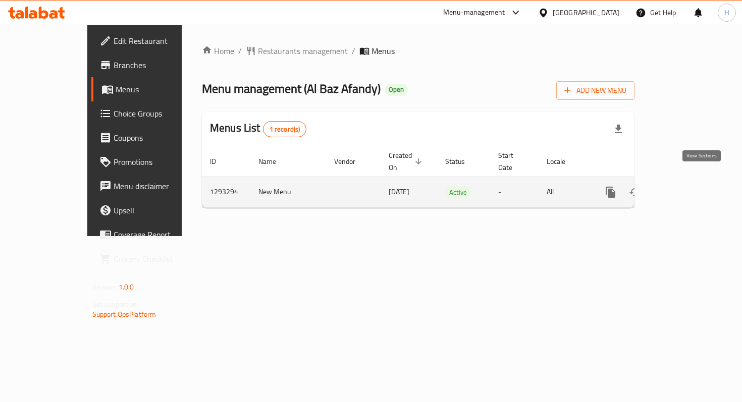
click at [689, 186] on icon "enhanced table" at bounding box center [683, 192] width 12 height 12
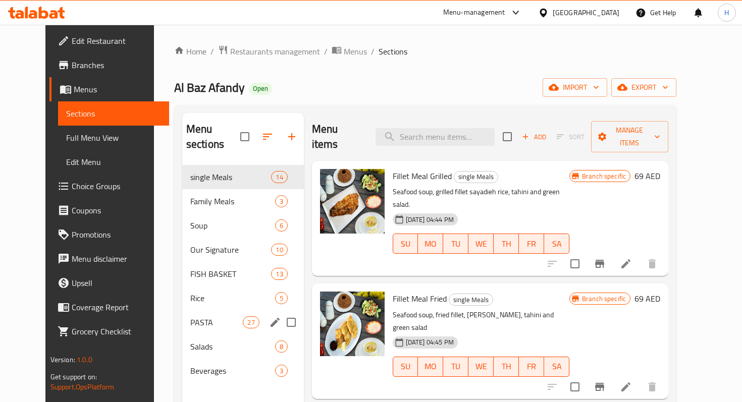
click at [190, 316] on span "PASTA" at bounding box center [216, 322] width 53 height 12
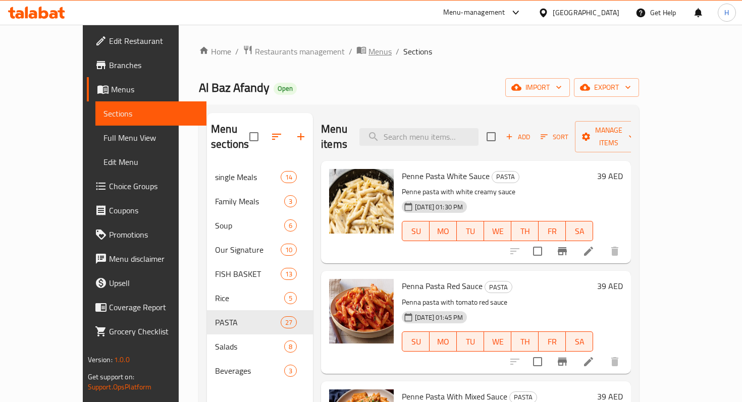
click at [368, 50] on span "Menus" at bounding box center [379, 51] width 23 height 12
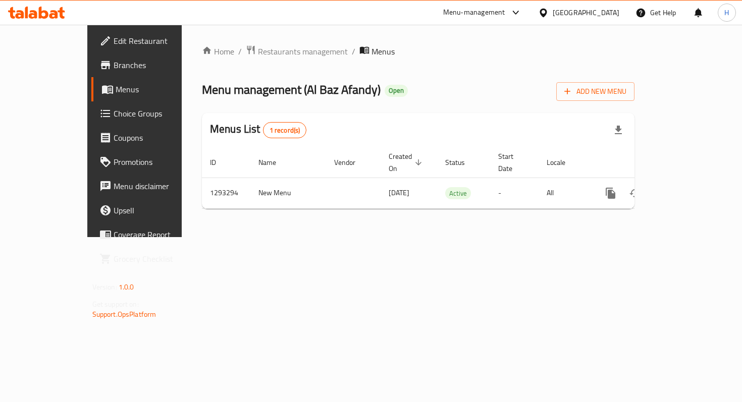
click at [240, 52] on div at bounding box center [371, 201] width 742 height 402
click at [258, 52] on span "Restaurants management" at bounding box center [303, 51] width 90 height 12
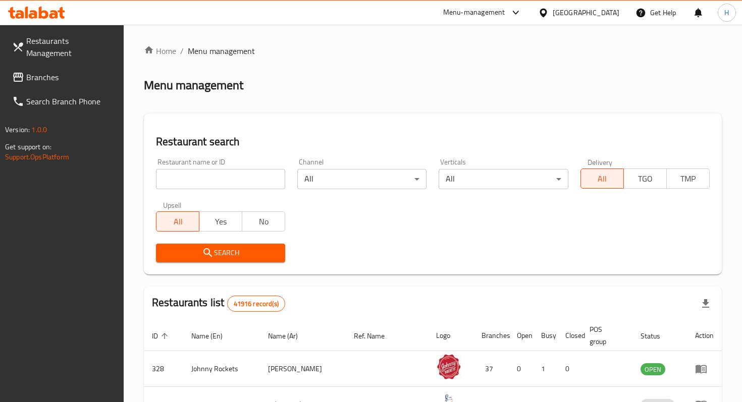
click at [252, 181] on input "search" at bounding box center [220, 179] width 129 height 20
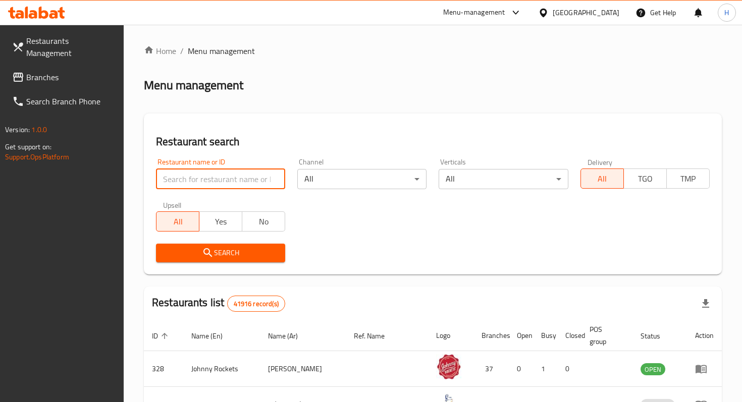
paste input "720962"
type input "720962"
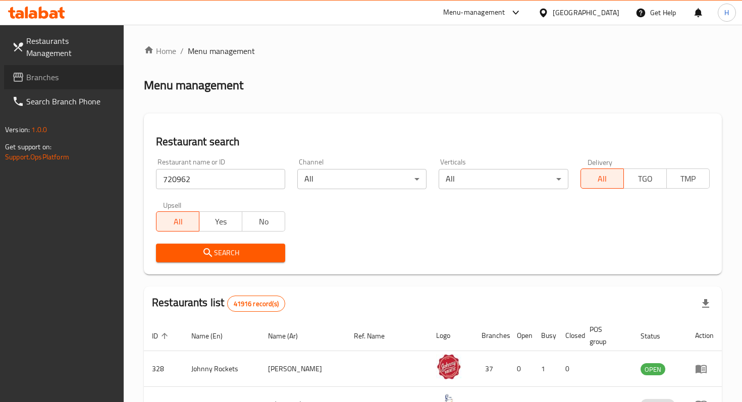
click at [109, 71] on span "Branches" at bounding box center [70, 77] width 89 height 12
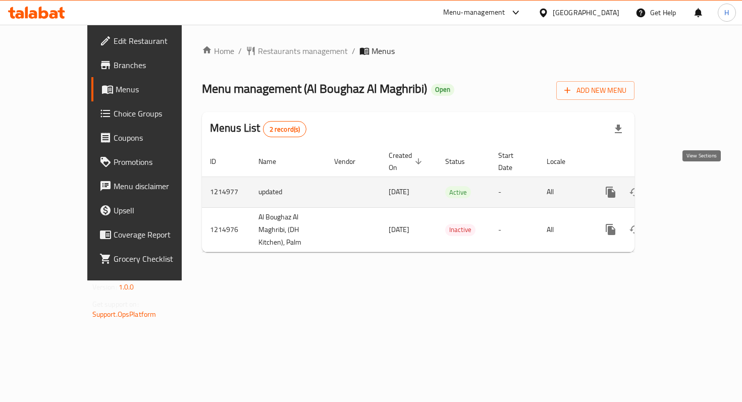
click at [689, 186] on icon "enhanced table" at bounding box center [683, 192] width 12 height 12
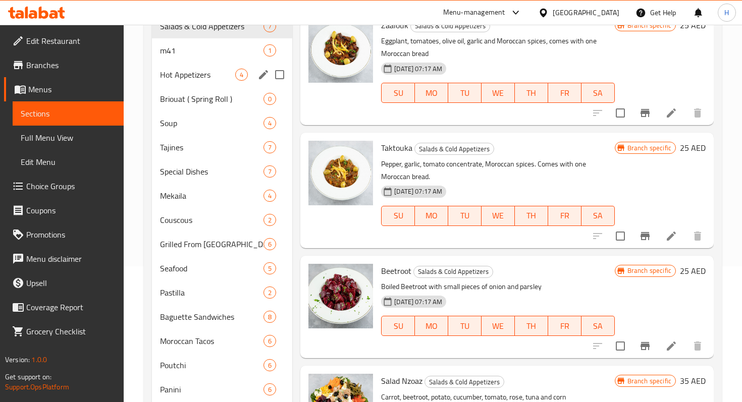
scroll to position [135, 0]
click at [192, 128] on span "Soup" at bounding box center [197, 124] width 75 height 12
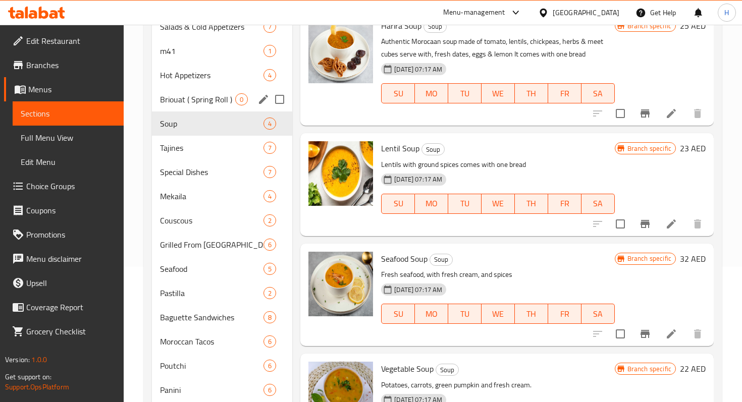
click at [197, 88] on div "Briouat ( Spring Roll ) 0" at bounding box center [222, 99] width 140 height 24
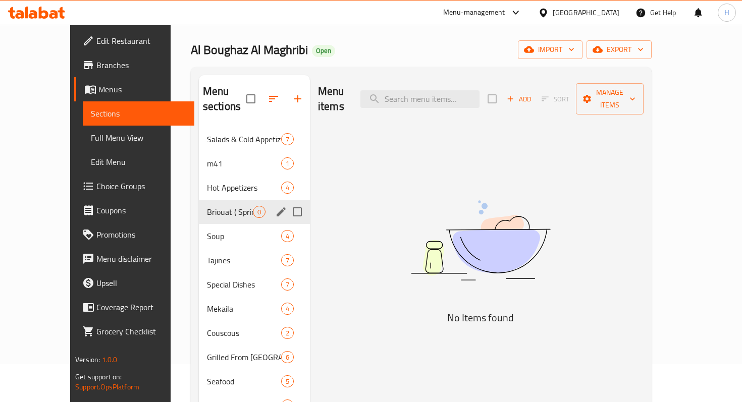
scroll to position [50, 0]
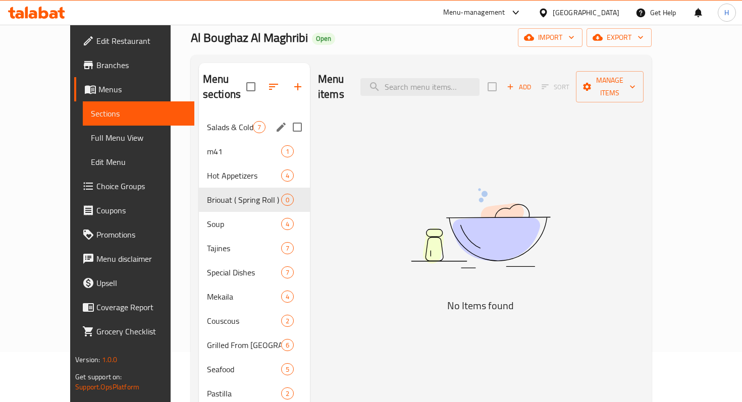
click at [199, 115] on div "Salads & Cold Appetizers 7" at bounding box center [254, 127] width 111 height 24
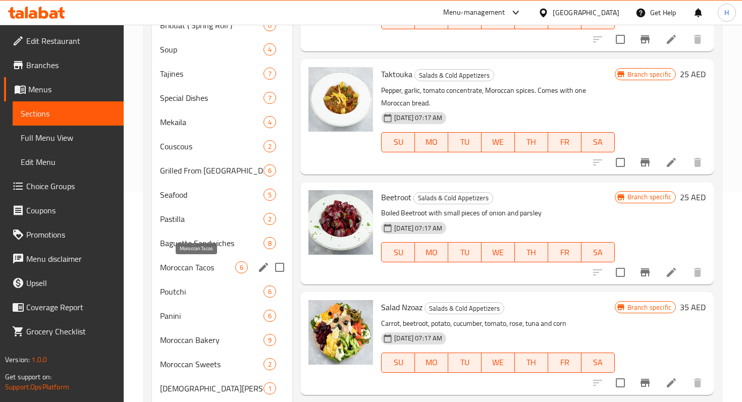
scroll to position [210, 0]
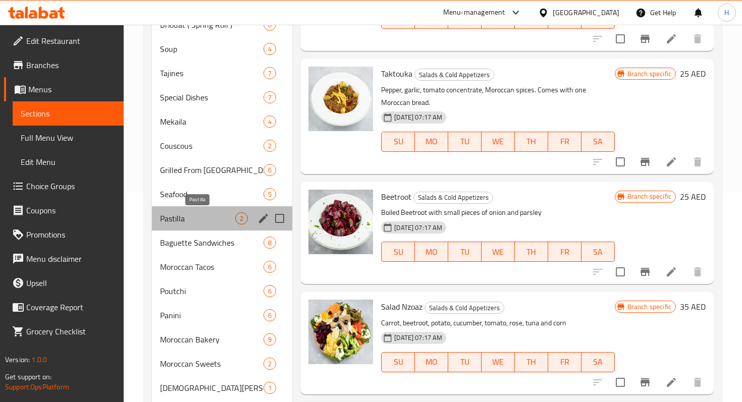
click at [182, 219] on span "Pastilla" at bounding box center [197, 218] width 75 height 12
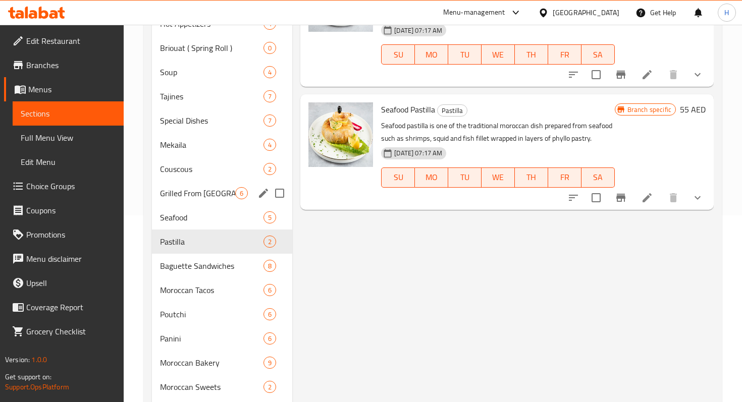
scroll to position [186, 0]
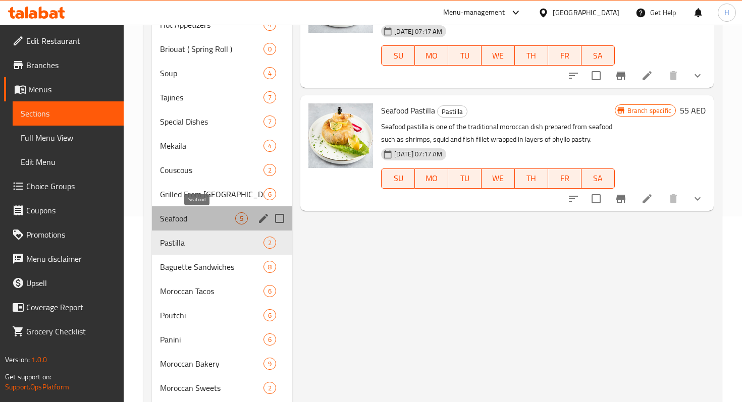
click at [168, 219] on span "Seafood" at bounding box center [197, 218] width 75 height 12
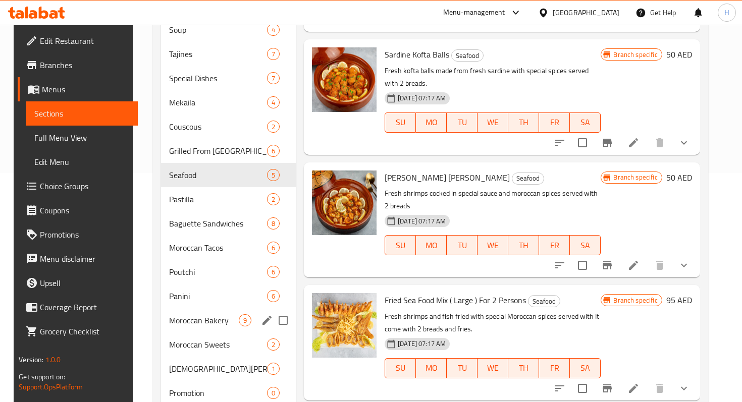
scroll to position [242, 0]
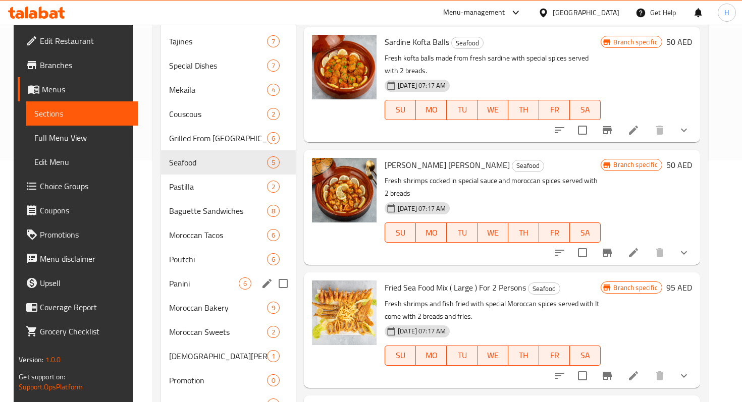
click at [193, 289] on span "Panini" at bounding box center [204, 284] width 70 height 12
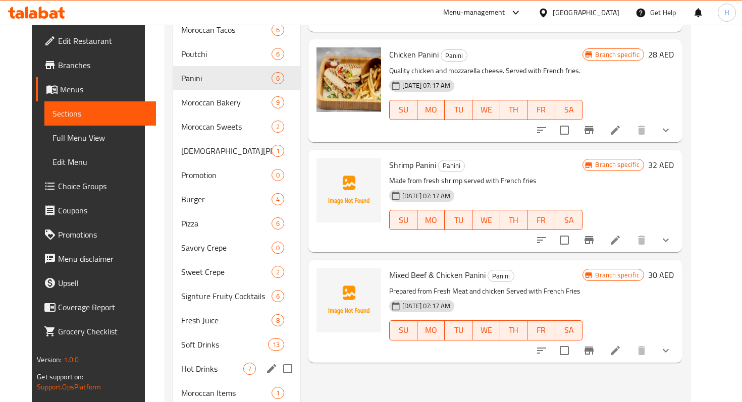
scroll to position [483, 0]
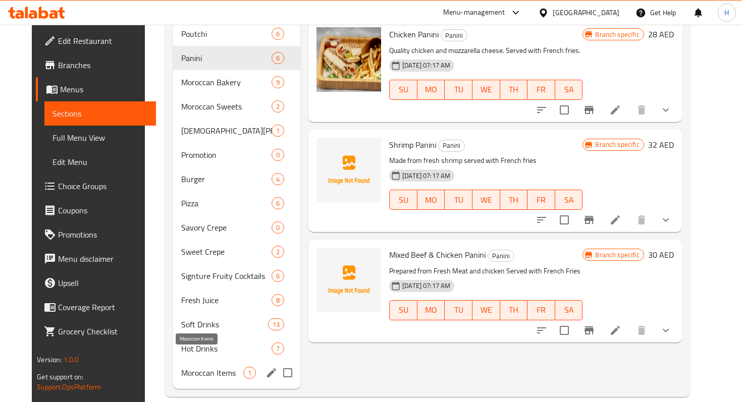
click at [184, 367] on span "Moroccan Items" at bounding box center [212, 373] width 62 height 12
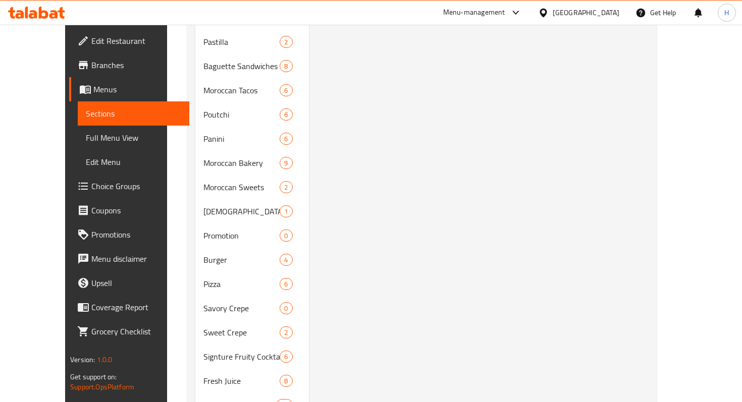
scroll to position [483, 0]
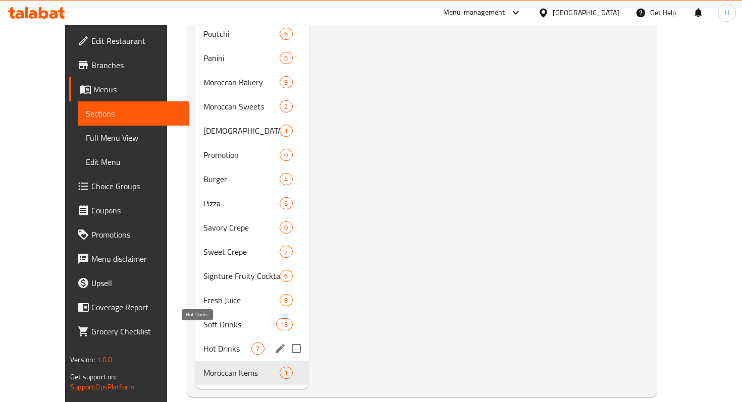
click at [203, 343] on span "Hot Drinks" at bounding box center [227, 349] width 48 height 12
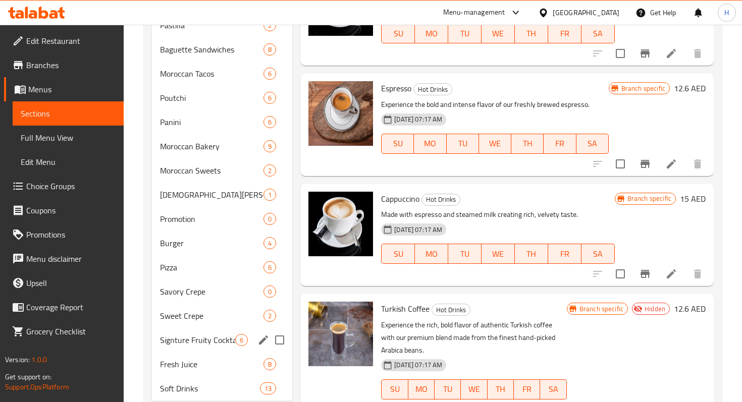
scroll to position [483, 0]
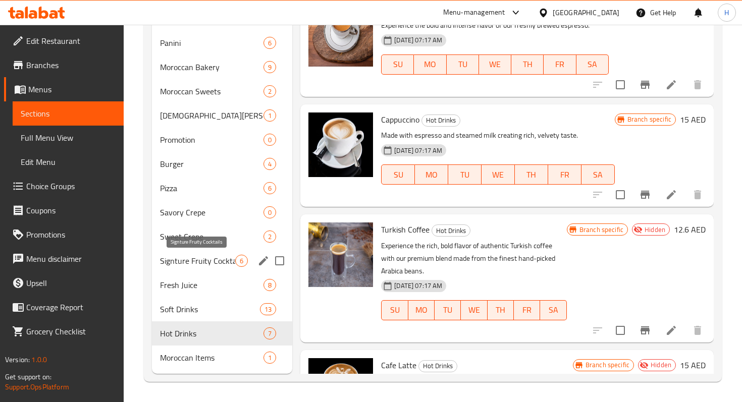
click at [188, 260] on span "Signture Fruity Cocktails" at bounding box center [197, 261] width 75 height 12
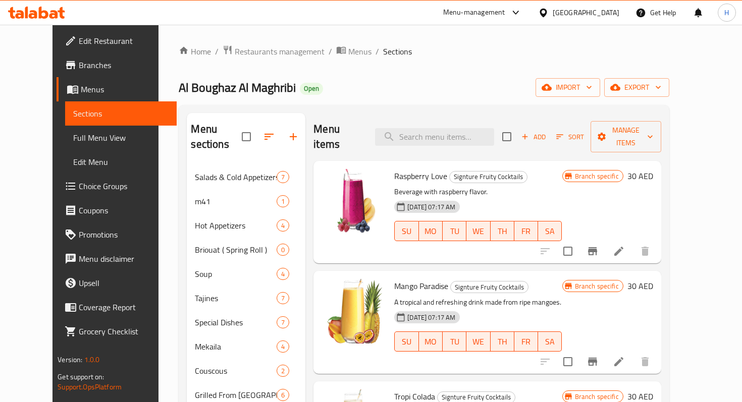
click at [79, 41] on span "Edit Restaurant" at bounding box center [123, 41] width 89 height 12
